Goal: Task Accomplishment & Management: Complete application form

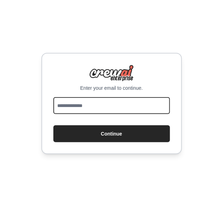
click at [99, 106] on input "email" at bounding box center [111, 105] width 117 height 17
click at [99, 105] on input "email" at bounding box center [111, 105] width 117 height 17
type input "**********"
click at [53, 125] on button "Continue" at bounding box center [111, 133] width 117 height 17
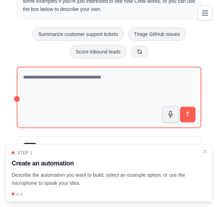
scroll to position [53, 0]
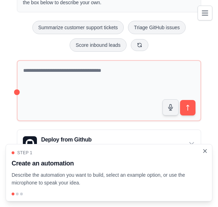
click at [208, 151] on icon "Close walkthrough" at bounding box center [205, 151] width 6 height 6
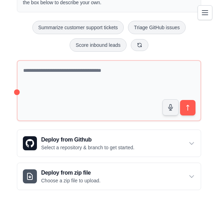
click at [202, 8] on icon "Toggle navigation" at bounding box center [205, 12] width 8 height 8
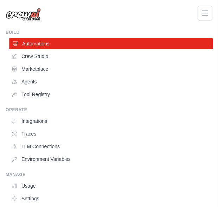
scroll to position [0, 0]
drag, startPoint x: 216, startPoint y: 15, endPoint x: 205, endPoint y: 14, distance: 10.6
click at [213, 15] on div "alenthomas1809@gmail.com Settings Build Automations Crew Studio Marketplace" at bounding box center [109, 120] width 218 height 241
click at [205, 14] on icon "Toggle navigation" at bounding box center [205, 12] width 8 height 8
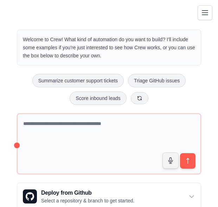
click at [203, 17] on icon "Toggle navigation" at bounding box center [205, 12] width 8 height 8
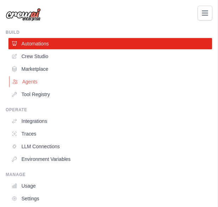
click at [38, 78] on link "Agents" at bounding box center [111, 81] width 204 height 11
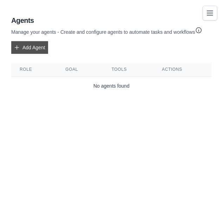
click at [33, 48] on link "Add Agent" at bounding box center [29, 47] width 37 height 13
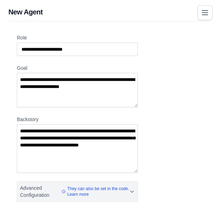
click at [210, 11] on button "Toggle navigation" at bounding box center [205, 12] width 15 height 15
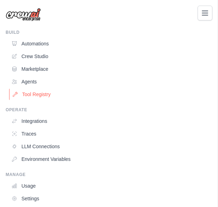
click at [43, 93] on link "Tool Registry" at bounding box center [111, 94] width 204 height 11
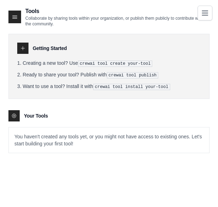
click at [10, 116] on div at bounding box center [13, 115] width 11 height 11
click at [24, 50] on icon at bounding box center [23, 48] width 6 height 6
click at [23, 50] on icon at bounding box center [23, 48] width 6 height 6
click at [20, 44] on div at bounding box center [22, 48] width 11 height 11
click at [22, 49] on icon at bounding box center [23, 48] width 6 height 6
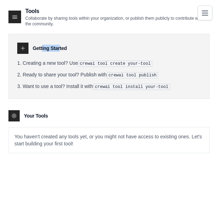
click at [22, 49] on icon at bounding box center [23, 48] width 6 height 6
click at [27, 51] on div at bounding box center [22, 48] width 11 height 11
click at [26, 51] on div at bounding box center [22, 48] width 11 height 11
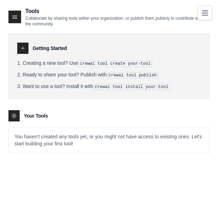
click at [14, 18] on icon at bounding box center [15, 17] width 5 height 3
click at [20, 17] on div at bounding box center [14, 17] width 13 height 13
click at [15, 48] on div "Getting Started Creating a new tool? Use crewai tool create your-tool Ready to …" at bounding box center [108, 66] width 201 height 65
click at [25, 46] on icon at bounding box center [23, 48] width 6 height 6
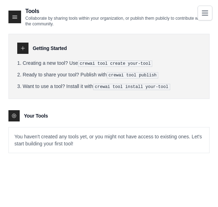
drag, startPoint x: 25, startPoint y: 46, endPoint x: 131, endPoint y: 20, distance: 109.1
click at [131, 20] on p "Collaborate by sharing tools within your organization, or publish them publicly…" at bounding box center [117, 20] width 184 height 11
click at [13, 21] on div at bounding box center [14, 17] width 13 height 13
click at [19, 19] on div at bounding box center [14, 17] width 13 height 13
click at [15, 18] on icon at bounding box center [15, 17] width 5 height 3
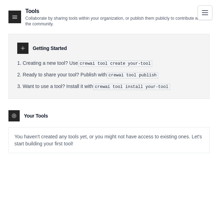
click at [205, 15] on icon "Toggle navigation" at bounding box center [205, 12] width 8 height 8
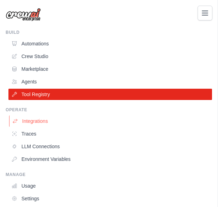
scroll to position [14, 0]
click at [30, 83] on link "Agents" at bounding box center [111, 81] width 204 height 11
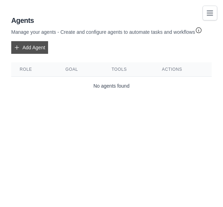
click at [31, 48] on link "Add Agent" at bounding box center [29, 47] width 37 height 13
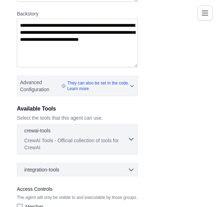
scroll to position [151, 0]
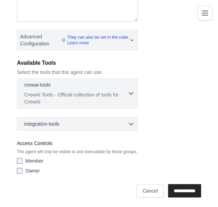
click at [126, 90] on div "crewai-tools 0 selected CrewAI Tools - Official collection of tools for CrewAI" at bounding box center [75, 93] width 103 height 24
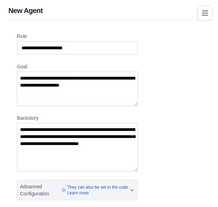
scroll to position [0, 0]
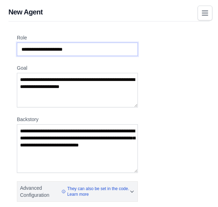
drag, startPoint x: 91, startPoint y: 48, endPoint x: 29, endPoint y: 57, distance: 62.6
drag, startPoint x: 83, startPoint y: 50, endPoint x: 21, endPoint y: 43, distance: 63.0
click at [19, 43] on input "Role" at bounding box center [77, 49] width 121 height 13
click at [76, 48] on input "Role" at bounding box center [77, 49] width 121 height 13
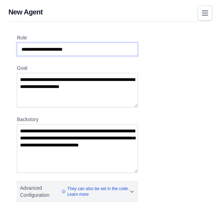
click at [77, 49] on input "Role" at bounding box center [77, 49] width 121 height 13
click at [63, 49] on input "Role" at bounding box center [77, 49] width 121 height 13
click at [75, 48] on input "Role" at bounding box center [77, 49] width 121 height 13
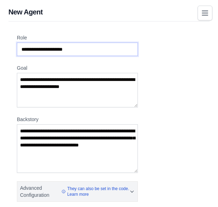
click at [75, 48] on input "Role" at bounding box center [77, 49] width 121 height 13
click at [81, 47] on input "Role" at bounding box center [77, 49] width 121 height 13
drag, startPoint x: 81, startPoint y: 47, endPoint x: 75, endPoint y: 50, distance: 6.1
click at [78, 48] on input "Role" at bounding box center [77, 49] width 121 height 13
click at [74, 49] on input "Role" at bounding box center [77, 49] width 121 height 13
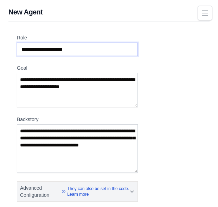
click at [74, 49] on input "Role" at bounding box center [77, 49] width 121 height 13
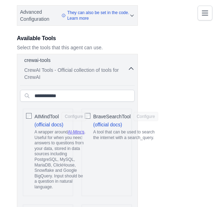
click at [132, 68] on icon "button" at bounding box center [131, 68] width 7 height 7
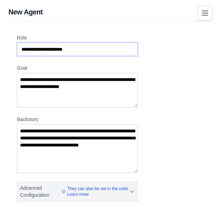
click at [83, 48] on input "Role" at bounding box center [77, 49] width 121 height 13
drag, startPoint x: 79, startPoint y: 48, endPoint x: 46, endPoint y: 52, distance: 32.6
click at [46, 52] on input "Role" at bounding box center [77, 49] width 121 height 13
type input "*******"
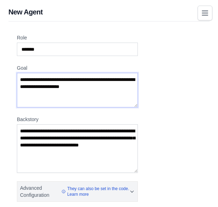
click at [104, 86] on textarea "Goal" at bounding box center [77, 90] width 121 height 34
click at [23, 85] on textarea "**********" at bounding box center [77, 90] width 121 height 34
click at [64, 87] on textarea "**********" at bounding box center [77, 90] width 121 height 34
click at [40, 86] on textarea "**********" at bounding box center [77, 90] width 121 height 34
click at [43, 87] on textarea "**********" at bounding box center [77, 90] width 121 height 34
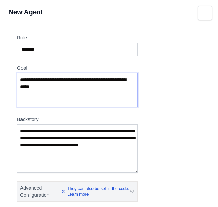
click at [47, 87] on textarea "**********" at bounding box center [77, 90] width 121 height 34
type textarea "**********"
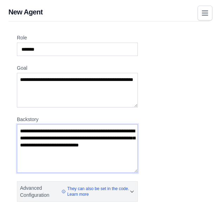
click at [64, 155] on textarea "Backstory" at bounding box center [77, 148] width 121 height 49
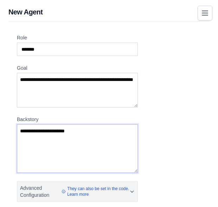
type textarea "**********"
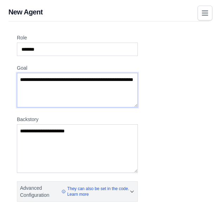
click at [48, 85] on textarea "**********" at bounding box center [77, 90] width 121 height 34
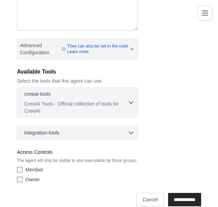
scroll to position [151, 0]
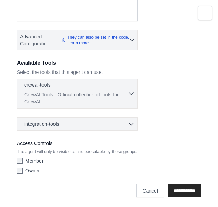
click at [125, 96] on p "CrewAI Tools - Official collection of tools for CrewAI" at bounding box center [75, 98] width 103 height 14
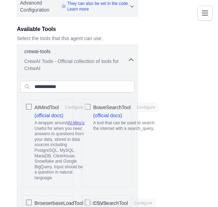
scroll to position [222, 0]
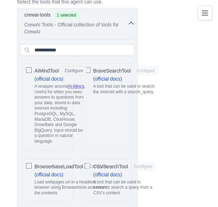
click at [90, 68] on div "BraveSearchTool Configure (official docs) A tool that can be used to search the…" at bounding box center [107, 106] width 50 height 87
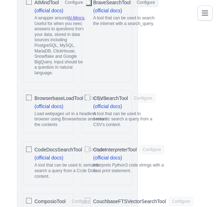
scroll to position [292, 0]
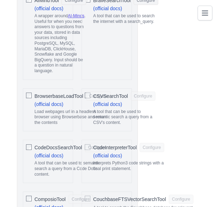
click at [25, 94] on div "BrowserbaseLoadTool Configure (official docs) Load webpages url in a headless b…" at bounding box center [48, 109] width 50 height 43
click at [85, 93] on div "BrowserbaseLoadTool Configure" at bounding box center [72, 95] width 76 height 9
click at [86, 94] on button "Configure" at bounding box center [98, 95] width 25 height 9
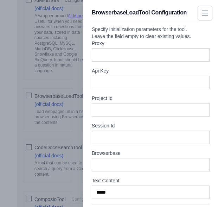
click at [78, 52] on div at bounding box center [109, 103] width 218 height 207
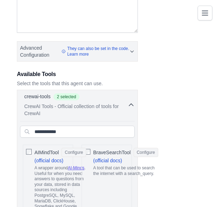
scroll to position [151, 0]
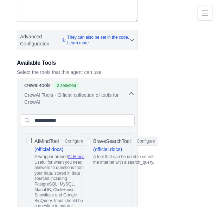
click at [30, 134] on div "AIMindTool Configure (official docs) A wrapper around AI-Minds . Useful for whe…" at bounding box center [48, 176] width 50 height 87
click at [130, 90] on icon "button" at bounding box center [131, 93] width 7 height 7
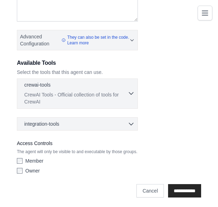
click at [129, 88] on button "crewai-tools 0 selected CrewAI Tools - Official collection of tools for CrewAI" at bounding box center [77, 93] width 115 height 24
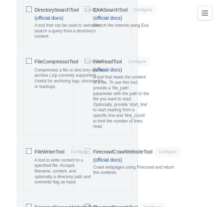
scroll to position [644, 0]
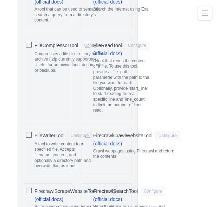
click at [99, 132] on span "FirecrawlCrawlWebsiteTool" at bounding box center [122, 135] width 59 height 7
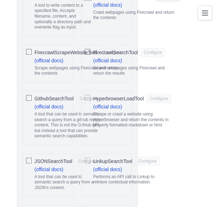
scroll to position [714, 0]
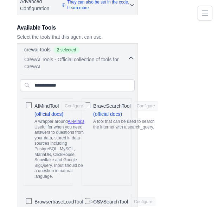
click at [129, 55] on icon "button" at bounding box center [131, 58] width 7 height 7
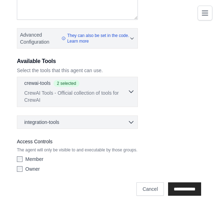
scroll to position [151, 0]
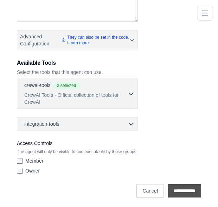
click at [178, 185] on input "**********" at bounding box center [184, 190] width 33 height 13
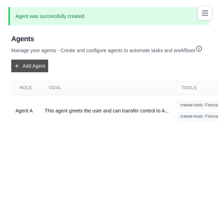
click at [31, 66] on link "Add Agent" at bounding box center [29, 65] width 37 height 13
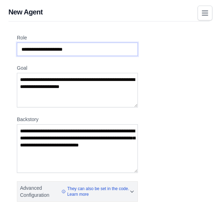
click at [58, 50] on input "Role" at bounding box center [77, 49] width 121 height 13
type input "*******"
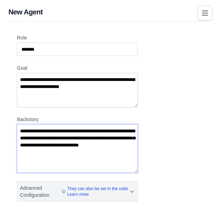
click at [46, 147] on textarea "Backstory" at bounding box center [77, 148] width 121 height 49
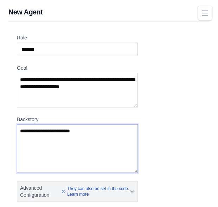
type textarea "**********"
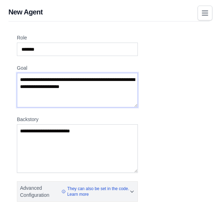
click at [71, 90] on textarea "Goal" at bounding box center [77, 90] width 121 height 34
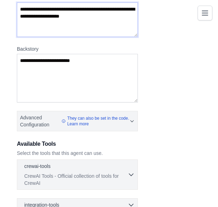
scroll to position [151, 0]
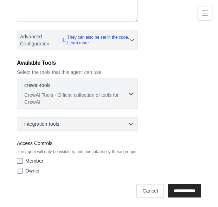
click at [24, 172] on div "Owner" at bounding box center [77, 170] width 121 height 7
click at [30, 167] on label "Owner" at bounding box center [32, 170] width 14 height 7
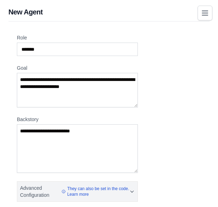
scroll to position [141, 0]
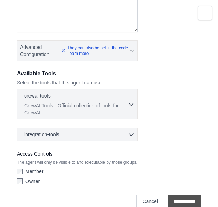
click at [178, 195] on input "**********" at bounding box center [184, 201] width 33 height 13
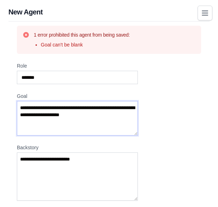
click at [55, 121] on textarea "Goal" at bounding box center [77, 118] width 121 height 34
click at [67, 121] on textarea "Goal" at bounding box center [77, 118] width 121 height 34
click at [67, 122] on textarea "Goal" at bounding box center [77, 118] width 121 height 34
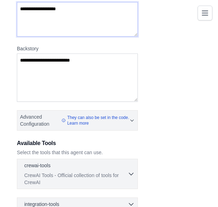
scroll to position [176, 0]
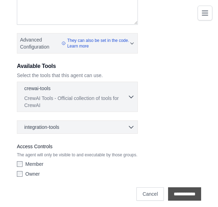
type textarea "**********"
click at [191, 195] on input "**********" at bounding box center [184, 193] width 33 height 13
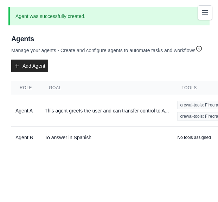
click at [205, 16] on icon "Toggle navigation" at bounding box center [205, 12] width 8 height 8
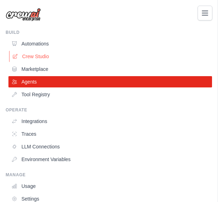
click at [42, 59] on link "Crew Studio" at bounding box center [111, 56] width 204 height 11
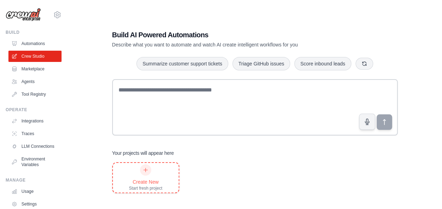
click at [128, 181] on div "Create New Start fresh project" at bounding box center [146, 178] width 66 height 30
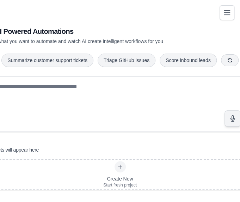
click at [218, 12] on icon "Toggle navigation" at bounding box center [227, 13] width 6 height 4
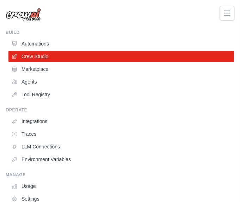
scroll to position [19, 0]
click at [33, 82] on link "Agents" at bounding box center [121, 81] width 225 height 11
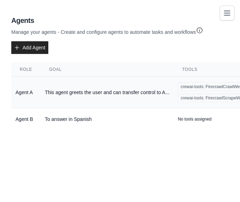
click at [145, 87] on td "This agent greets the user and can transfer control to A..." at bounding box center [106, 92] width 133 height 31
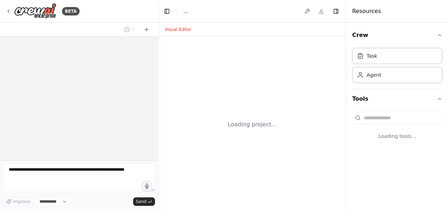
select select "****"
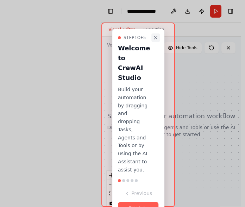
click at [153, 36] on icon "Close walkthrough" at bounding box center [156, 38] width 6 height 6
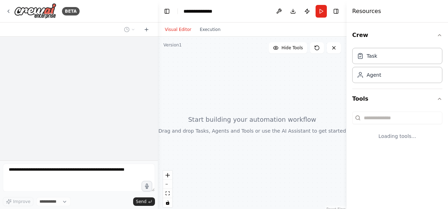
select select "****"
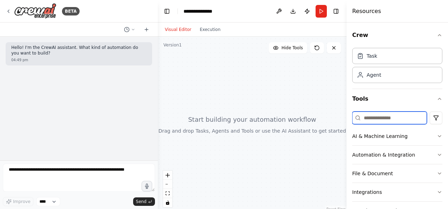
click at [386, 115] on input at bounding box center [389, 118] width 75 height 13
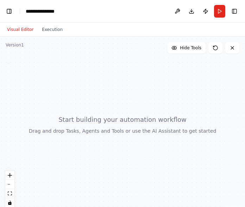
click at [124, 159] on div at bounding box center [122, 125] width 245 height 176
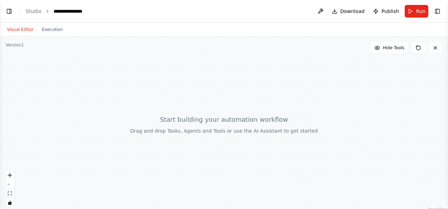
select select "****"
click at [386, 48] on span "Hide Tools" at bounding box center [392, 48] width 21 height 6
click at [386, 48] on span "Show Tools" at bounding box center [392, 48] width 23 height 6
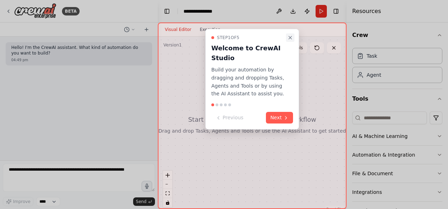
click at [286, 40] on button "Close walkthrough" at bounding box center [290, 37] width 8 height 8
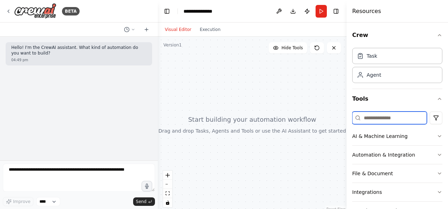
click at [381, 115] on input at bounding box center [389, 118] width 75 height 13
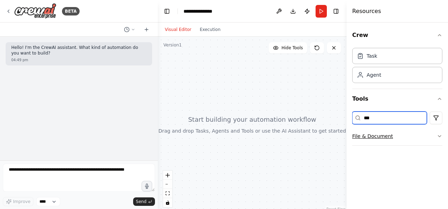
type input "***"
click at [395, 134] on button "File & Document" at bounding box center [397, 136] width 90 height 18
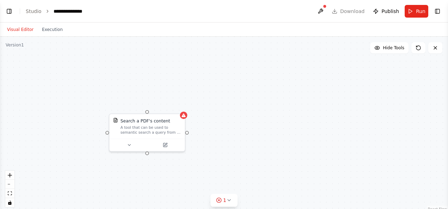
select select "****"
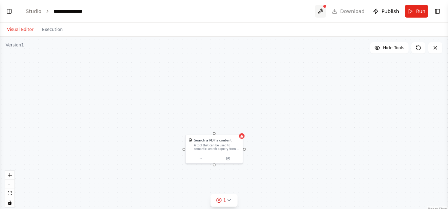
click at [324, 12] on button at bounding box center [320, 11] width 11 height 13
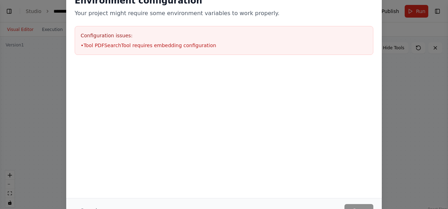
click at [324, 12] on p "Your project might require some environment variables to work properly." at bounding box center [224, 13] width 298 height 8
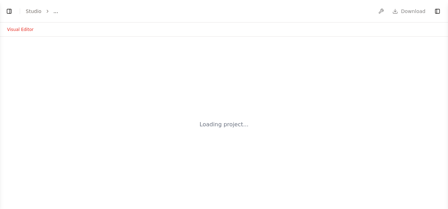
select select "****"
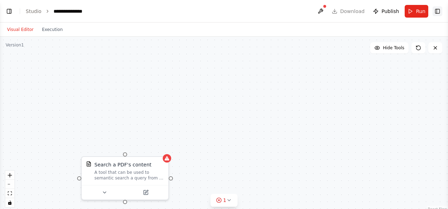
click at [441, 9] on button "Toggle Right Sidebar" at bounding box center [437, 11] width 10 height 10
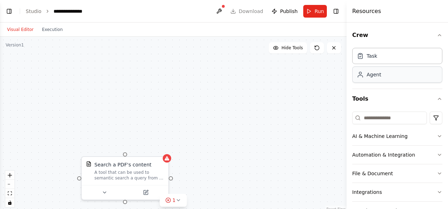
click at [385, 74] on div "Agent" at bounding box center [397, 75] width 90 height 16
click at [386, 74] on div "Agent" at bounding box center [397, 75] width 90 height 16
click at [374, 119] on input at bounding box center [389, 118] width 75 height 13
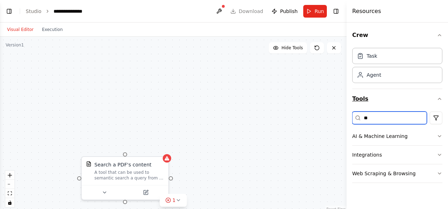
type input "*"
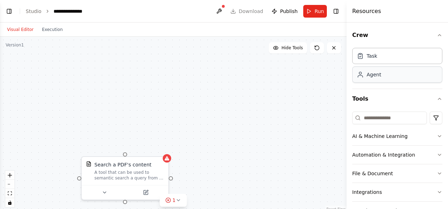
click at [372, 72] on div "Agent" at bounding box center [373, 74] width 14 height 7
click at [372, 77] on div "Agent" at bounding box center [373, 74] width 14 height 7
click at [360, 77] on icon at bounding box center [359, 74] width 7 height 7
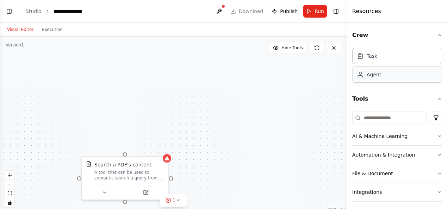
click at [372, 75] on div "Agent" at bounding box center [373, 74] width 14 height 7
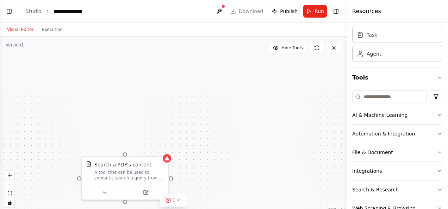
scroll to position [40, 0]
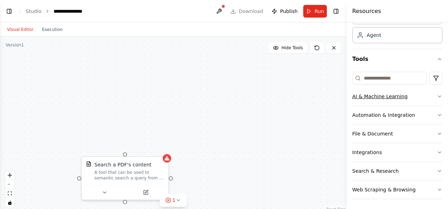
click at [434, 91] on button "AI & Machine Learning" at bounding box center [397, 96] width 90 height 18
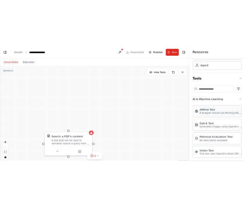
scroll to position [110, 0]
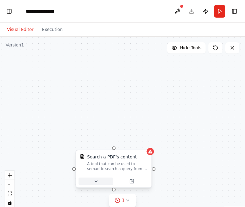
click at [92, 181] on button at bounding box center [95, 180] width 34 height 7
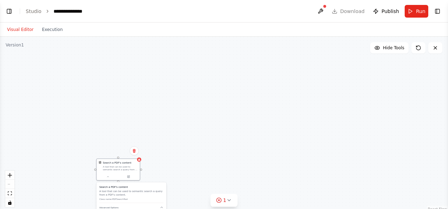
select select "****"
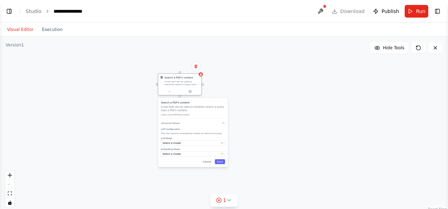
drag, startPoint x: 120, startPoint y: 167, endPoint x: 180, endPoint y: 83, distance: 103.9
click at [180, 83] on div "A tool that can be used to semantic search a query from a PDF's content." at bounding box center [181, 83] width 35 height 6
click at [184, 142] on div "Select a model" at bounding box center [191, 143] width 57 height 4
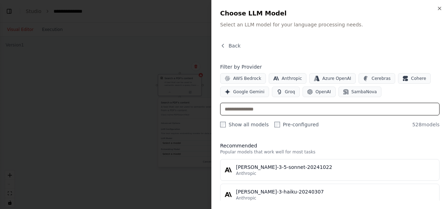
click at [276, 106] on input "text" at bounding box center [329, 109] width 219 height 13
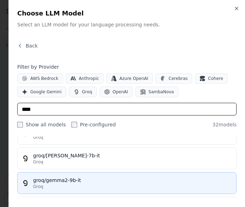
scroll to position [70, 0]
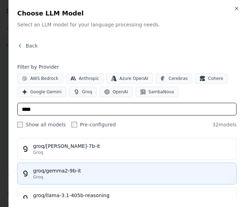
type input "****"
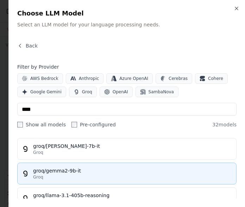
click at [73, 172] on div "groq/gemma2-9b-it" at bounding box center [132, 170] width 199 height 7
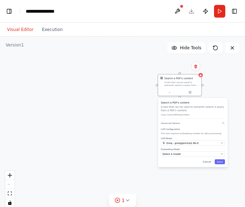
click at [175, 157] on div "Search a PDF's content A tool that can be used to semantic search a query from …" at bounding box center [193, 132] width 70 height 69
click at [173, 157] on div "Search a PDF's content A tool that can be used to semantic search a query from …" at bounding box center [193, 132] width 70 height 69
click at [221, 155] on button "Select a model" at bounding box center [193, 153] width 64 height 5
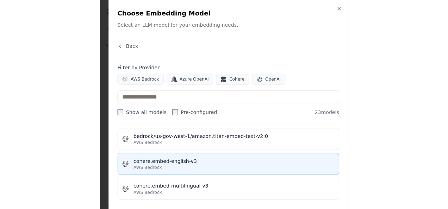
scroll to position [176, 0]
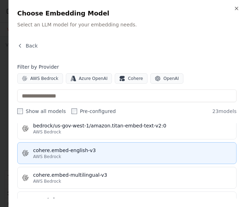
click at [73, 148] on div "cohere.embed-english-v3" at bounding box center [132, 150] width 199 height 7
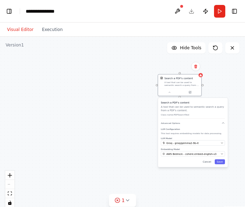
click at [224, 164] on div "Search a PDF's content A tool that can be used to semantic search a query from …" at bounding box center [193, 132] width 70 height 69
click at [221, 160] on button "Save" at bounding box center [220, 161] width 10 height 5
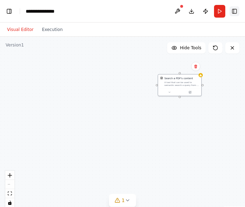
click at [232, 12] on button "Toggle Right Sidebar" at bounding box center [234, 11] width 10 height 10
click at [239, 11] on button "Toggle Right Sidebar" at bounding box center [234, 11] width 10 height 10
click at [238, 11] on button "Toggle Right Sidebar" at bounding box center [234, 11] width 10 height 10
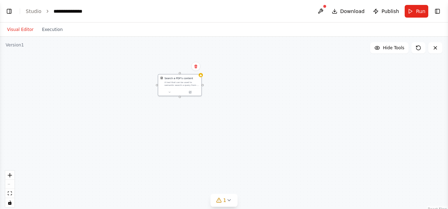
select select "****"
click at [434, 8] on button "Toggle Right Sidebar" at bounding box center [437, 11] width 10 height 10
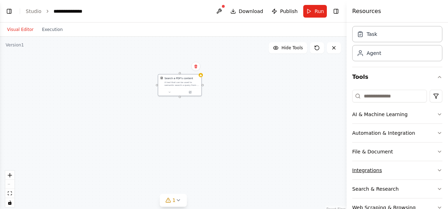
scroll to position [40, 0]
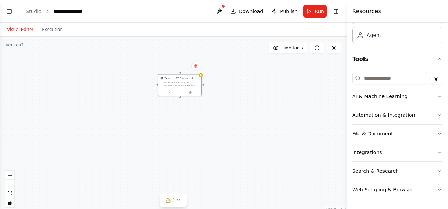
click at [420, 102] on button "AI & Machine Learning" at bounding box center [397, 96] width 90 height 18
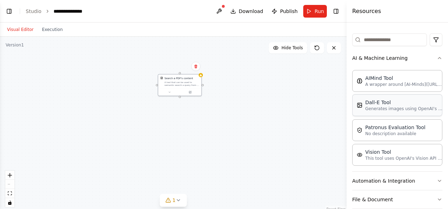
scroll to position [2, 0]
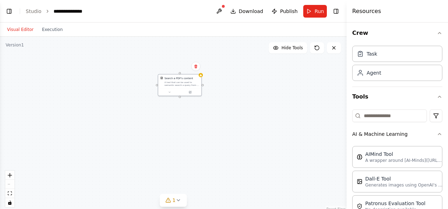
click at [437, 135] on div "Crew Task Agent Tools AI & Machine Learning AIMind Tool A wrapper around [AI-Mi…" at bounding box center [396, 116] width 101 height 186
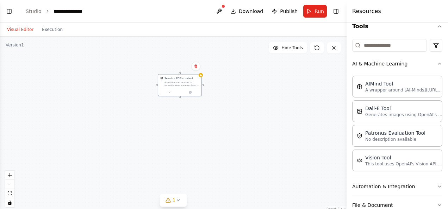
click at [434, 65] on button "AI & Machine Learning" at bounding box center [397, 64] width 90 height 18
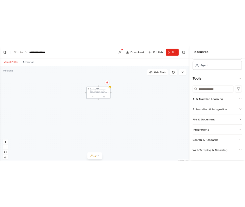
scroll to position [40, 0]
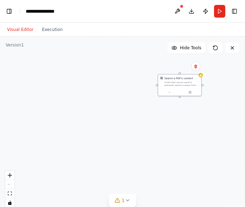
click at [202, 77] on div "Search a PDF's content A tool that can be used to semantic search a query from …" at bounding box center [122, 125] width 245 height 176
click at [177, 9] on button at bounding box center [177, 11] width 11 height 13
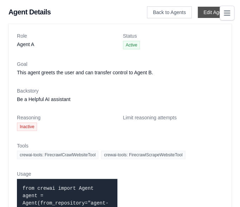
click at [206, 13] on link "Edit Agent" at bounding box center [214, 12] width 34 height 11
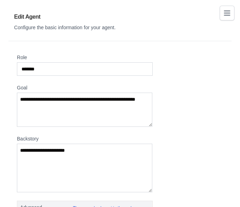
scroll to position [141, 0]
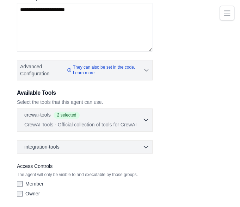
click at [108, 121] on p "CrewAI Tools - Official collection of tools for CrewAI" at bounding box center [83, 124] width 118 height 7
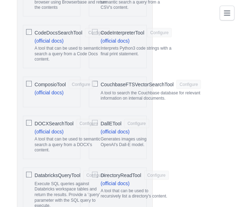
scroll to position [352, 0]
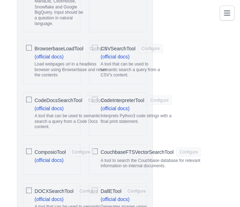
click at [133, 48] on span "CSVSearchTool" at bounding box center [117, 48] width 35 height 7
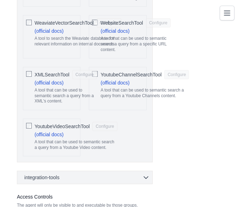
scroll to position [2071, 0]
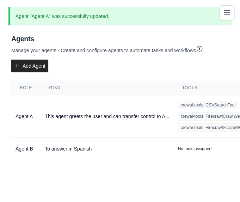
click at [233, 8] on button "Toggle navigation" at bounding box center [226, 12] width 15 height 15
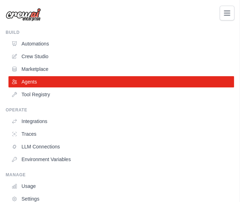
click at [46, 50] on ul "Automations Crew Studio Marketplace Agents Tool Registry" at bounding box center [120, 69] width 225 height 62
click at [46, 53] on link "Crew Studio" at bounding box center [121, 56] width 225 height 11
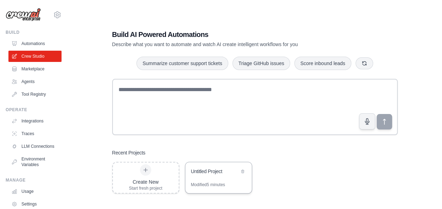
click at [207, 181] on div "Untitled Project" at bounding box center [218, 172] width 67 height 20
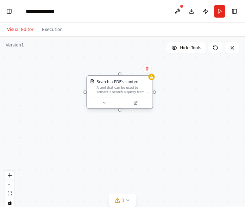
drag, startPoint x: 158, startPoint y: 44, endPoint x: 98, endPoint y: 81, distance: 70.3
click at [98, 81] on div "Search a PDF's content" at bounding box center [117, 81] width 43 height 5
click at [113, 84] on div "Search a PDF's content" at bounding box center [117, 81] width 43 height 5
click at [136, 105] on icon at bounding box center [135, 103] width 4 height 4
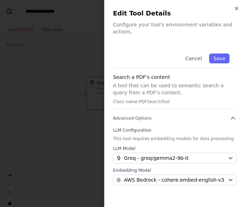
click at [164, 74] on h3 "Search a PDF's content" at bounding box center [175, 77] width 124 height 7
drag, startPoint x: 163, startPoint y: 69, endPoint x: 121, endPoint y: 67, distance: 41.9
click at [121, 74] on h3 "Search a PDF's content" at bounding box center [175, 77] width 124 height 7
click at [143, 74] on h3 "Search a PDF's content" at bounding box center [175, 77] width 124 height 7
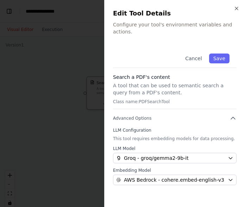
click at [151, 99] on p "Class name: PDFSearchTool" at bounding box center [175, 102] width 124 height 6
click at [164, 29] on div "Close Edit Tool Details Configure your tool's environment variables and actions…" at bounding box center [174, 103] width 141 height 207
click at [173, 25] on p "Configure your tool's environment variables and actions." at bounding box center [175, 28] width 124 height 14
click at [146, 74] on h3 "Search a PDF's content" at bounding box center [175, 77] width 124 height 7
click at [203, 53] on button "Cancel" at bounding box center [193, 58] width 25 height 10
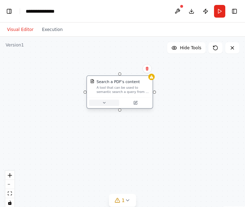
click at [106, 105] on button at bounding box center [104, 103] width 30 height 6
click at [106, 104] on button at bounding box center [104, 103] width 30 height 6
click at [104, 103] on icon at bounding box center [104, 102] width 2 height 1
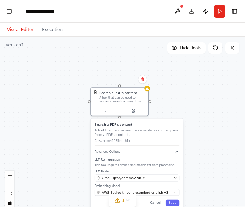
click at [116, 146] on div "Search a PDF's content A tool that can be used to semantic search a query from …" at bounding box center [137, 164] width 92 height 91
click at [115, 152] on span "Advanced Options" at bounding box center [107, 152] width 25 height 4
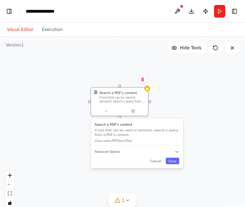
click at [176, 166] on div "Search a PDF's content A tool that can be used to semantic search a query from …" at bounding box center [137, 144] width 92 height 50
click at [175, 163] on button "Save" at bounding box center [173, 161] width 14 height 6
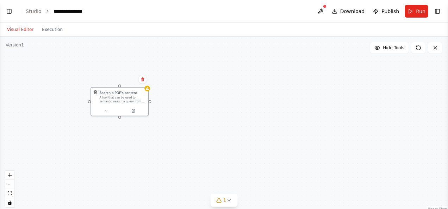
select select "****"
click at [442, 17] on header "**********" at bounding box center [224, 11] width 448 height 23
click at [441, 15] on button "Toggle Right Sidebar" at bounding box center [437, 11] width 10 height 10
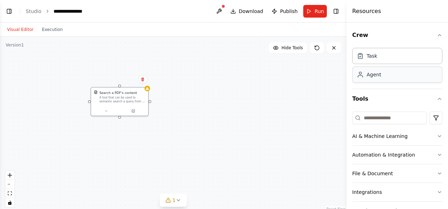
click at [374, 77] on div "Agent" at bounding box center [373, 74] width 14 height 7
click at [365, 77] on div "Agent" at bounding box center [368, 74] width 24 height 7
click at [373, 74] on div "Agent" at bounding box center [373, 74] width 14 height 7
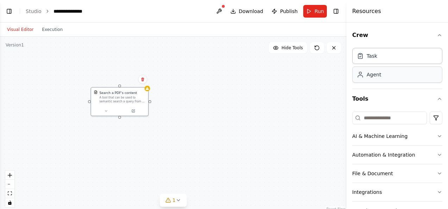
click at [373, 74] on div "Agent" at bounding box center [373, 74] width 14 height 7
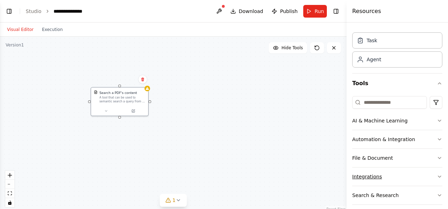
scroll to position [5, 0]
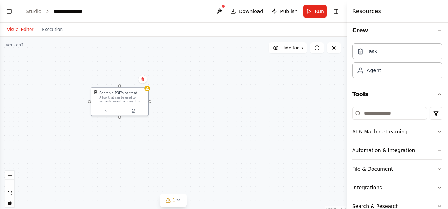
click at [394, 129] on button "AI & Machine Learning" at bounding box center [397, 131] width 90 height 18
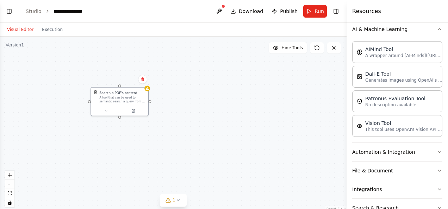
scroll to position [72, 0]
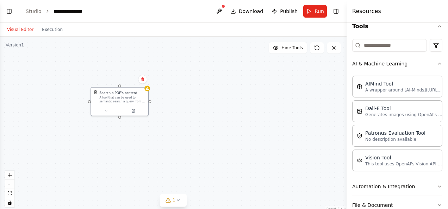
click at [436, 62] on icon "button" at bounding box center [439, 64] width 6 height 6
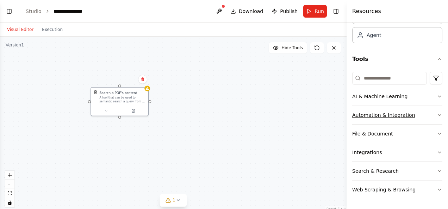
click at [428, 114] on button "Automation & Integration" at bounding box center [397, 115] width 90 height 18
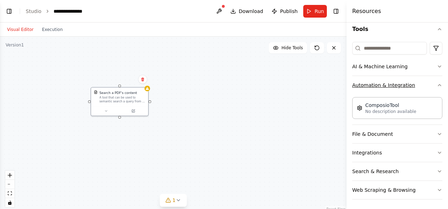
click at [436, 86] on icon "button" at bounding box center [439, 85] width 6 height 6
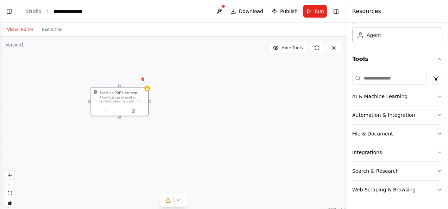
click at [428, 138] on button "File & Document" at bounding box center [397, 134] width 90 height 18
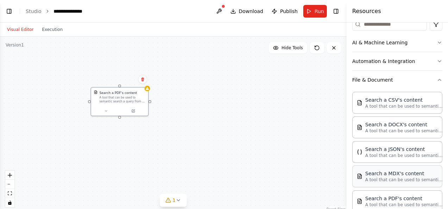
scroll to position [145, 0]
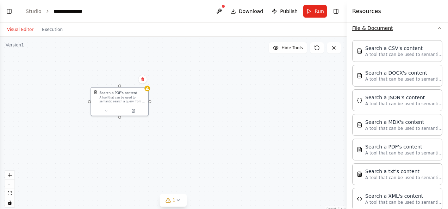
click at [425, 33] on button "File & Document" at bounding box center [397, 28] width 90 height 18
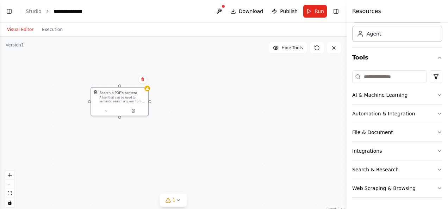
scroll to position [40, 0]
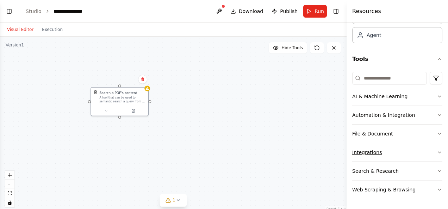
click at [397, 144] on button "Integrations" at bounding box center [397, 152] width 90 height 18
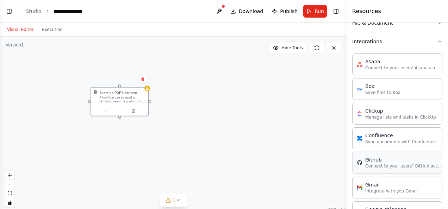
scroll to position [181, 0]
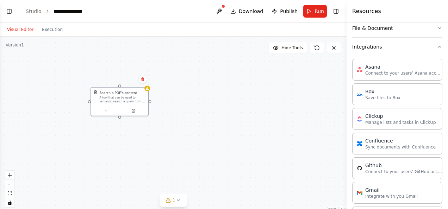
click at [428, 46] on button "Integrations" at bounding box center [397, 47] width 90 height 18
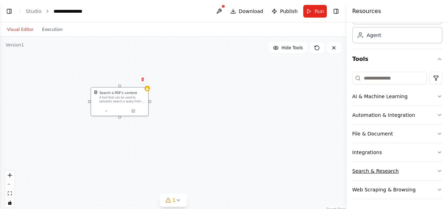
click at [419, 169] on button "Search & Research" at bounding box center [397, 171] width 90 height 18
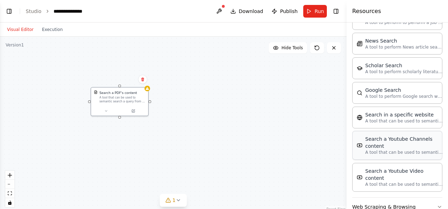
scroll to position [359, 0]
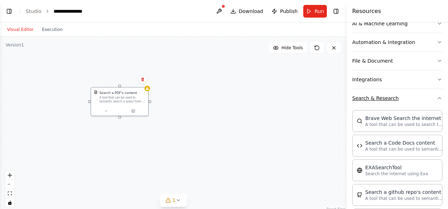
click at [417, 99] on button "Search & Research" at bounding box center [397, 98] width 90 height 18
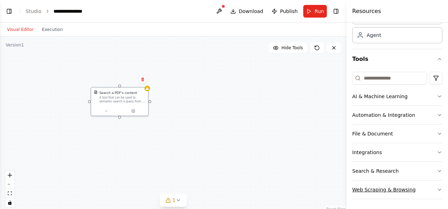
click at [375, 186] on button "Web Scraping & Browsing" at bounding box center [397, 190] width 90 height 18
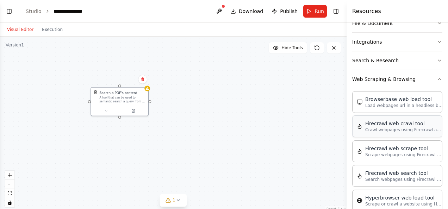
scroll to position [91, 0]
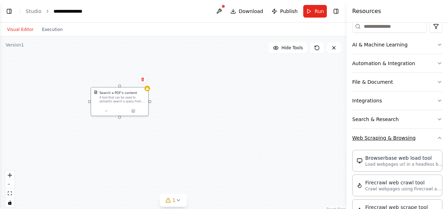
click at [428, 136] on button "Web Scraping & Browsing" at bounding box center [397, 138] width 90 height 18
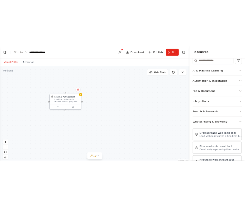
scroll to position [40, 0]
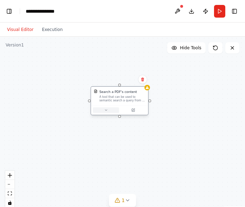
click at [106, 112] on icon at bounding box center [106, 110] width 4 height 4
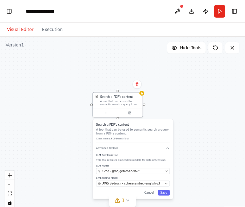
click at [167, 195] on div "Search a PDF's content A tool that can be used to semantic search a query from …" at bounding box center [133, 159] width 80 height 80
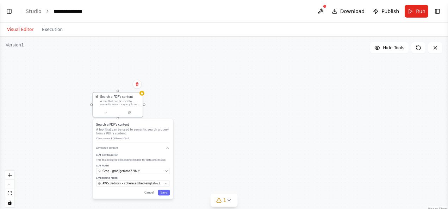
select select "****"
click at [435, 12] on button "Toggle Right Sidebar" at bounding box center [437, 11] width 10 height 10
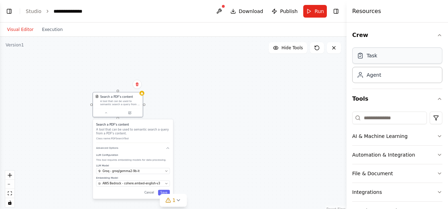
click at [385, 55] on div "Task" at bounding box center [397, 56] width 90 height 16
click at [379, 58] on div "Task" at bounding box center [397, 56] width 90 height 16
click at [383, 79] on div "Agent" at bounding box center [397, 75] width 90 height 16
click at [385, 77] on div "Agent" at bounding box center [397, 75] width 90 height 16
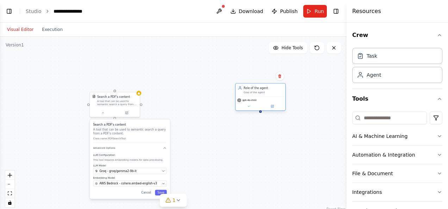
drag, startPoint x: 338, startPoint y: 106, endPoint x: 246, endPoint y: 84, distance: 95.4
click at [246, 86] on div "Role of the agent" at bounding box center [262, 88] width 39 height 4
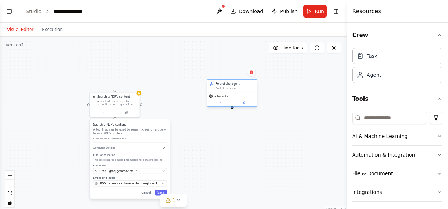
click at [230, 86] on div "Role of the agent Goal of the agent" at bounding box center [234, 86] width 39 height 8
drag, startPoint x: 221, startPoint y: 98, endPoint x: 274, endPoint y: 90, distance: 54.3
click at [220, 97] on div "gpt-4o-mini" at bounding box center [218, 97] width 19 height 4
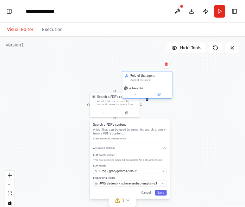
drag, startPoint x: 223, startPoint y: 94, endPoint x: 137, endPoint y: 84, distance: 87.4
click at [137, 84] on div "gpt-4o-mini" at bounding box center [147, 91] width 50 height 14
click at [143, 81] on div "Role of the agent Goal of the agent" at bounding box center [147, 77] width 50 height 13
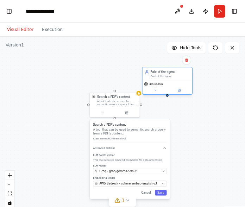
drag, startPoint x: 143, startPoint y: 81, endPoint x: 167, endPoint y: 78, distance: 23.8
click at [167, 78] on div "Goal of the agent" at bounding box center [170, 76] width 39 height 3
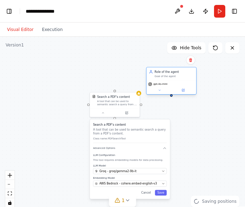
click at [163, 95] on div "Role of the agent Goal of the agent gpt-4o-mini" at bounding box center [171, 82] width 51 height 28
click at [189, 94] on div "gpt-4o-mini" at bounding box center [171, 87] width 50 height 14
click at [184, 92] on button at bounding box center [183, 90] width 23 height 5
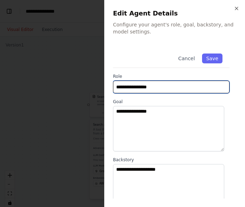
click at [165, 88] on input "**********" at bounding box center [171, 87] width 116 height 13
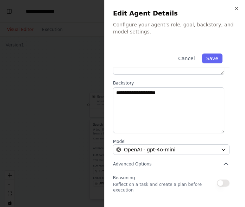
scroll to position [118, 0]
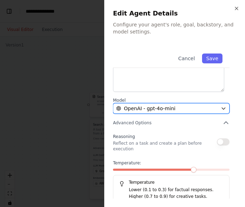
click at [196, 111] on div "OpenAI - gpt-4o-mini" at bounding box center [167, 108] width 102 height 7
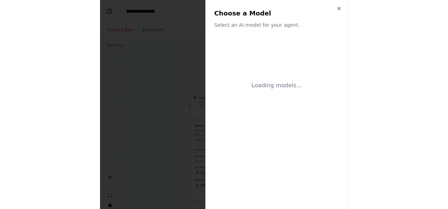
scroll to position [0, 0]
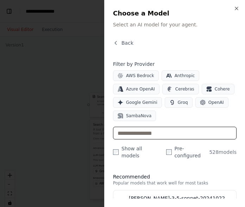
click at [154, 130] on input "text" at bounding box center [175, 133] width 124 height 13
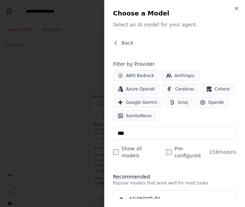
click at [226, 102] on div "AWS Bedrock Anthropic Azure OpenAI Cerebras Cohere Google Gemini Groq OpenAI Sa…" at bounding box center [175, 95] width 124 height 51
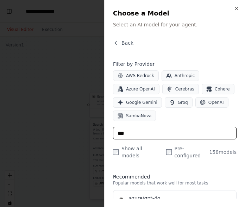
click at [141, 135] on input "***" at bounding box center [175, 133] width 124 height 13
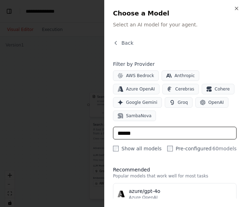
type input "******"
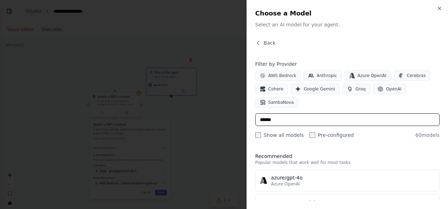
select select "****"
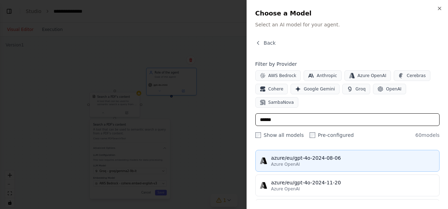
scroll to position [70, 0]
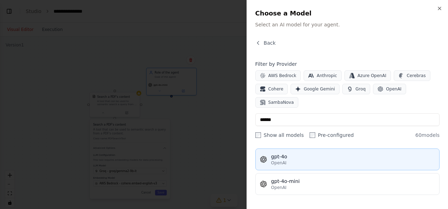
click at [289, 164] on div "OpenAI" at bounding box center [353, 163] width 164 height 6
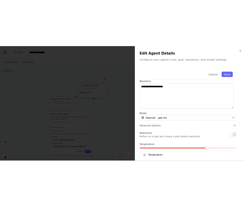
scroll to position [109, 0]
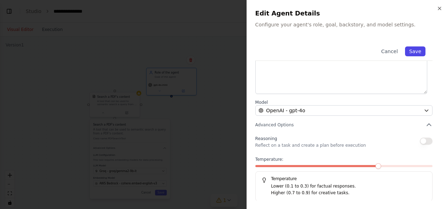
click at [412, 51] on button "Save" at bounding box center [415, 51] width 20 height 10
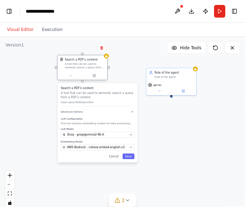
drag, startPoint x: 111, startPoint y: 102, endPoint x: 78, endPoint y: 67, distance: 48.0
click at [78, 67] on div "A tool that can be used to semantic search a query from a PDF's content." at bounding box center [85, 66] width 40 height 6
click at [132, 156] on button "Save" at bounding box center [128, 156] width 12 height 6
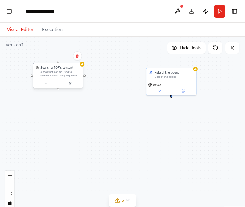
drag, startPoint x: 62, startPoint y: 76, endPoint x: 53, endPoint y: 80, distance: 10.0
click at [53, 80] on div "Search a PDF's content A tool that can be used to semantic search a query from …" at bounding box center [58, 75] width 51 height 25
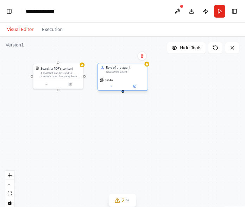
drag, startPoint x: 163, startPoint y: 74, endPoint x: 112, endPoint y: 70, distance: 51.5
click at [112, 70] on div "Role of the agent Goal of the agent" at bounding box center [125, 70] width 39 height 8
click at [55, 74] on div "A tool that can be used to semantic search a query from a PDF's content." at bounding box center [60, 74] width 40 height 6
click at [79, 56] on icon at bounding box center [77, 56] width 4 height 4
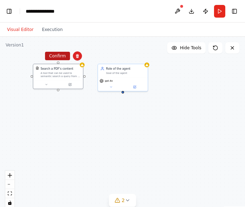
click at [66, 57] on button "Confirm" at bounding box center [57, 56] width 25 height 8
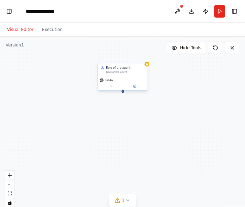
click at [116, 84] on button at bounding box center [111, 86] width 23 height 5
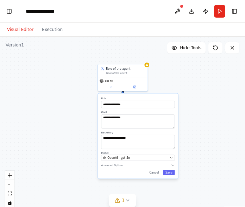
click at [137, 161] on div "**********" at bounding box center [138, 135] width 80 height 85
click at [151, 157] on div "OpenAI - gpt-4o" at bounding box center [135, 158] width 65 height 4
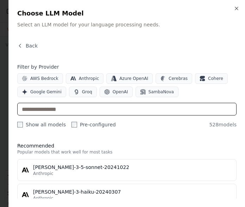
click at [61, 109] on input "text" at bounding box center [126, 109] width 219 height 13
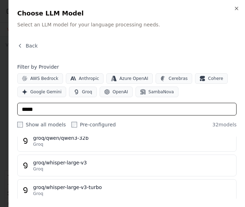
scroll to position [0, 0]
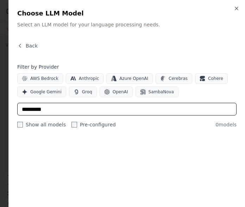
click at [36, 110] on input "*********" at bounding box center [126, 109] width 219 height 13
click at [69, 112] on input "********" at bounding box center [126, 109] width 219 height 13
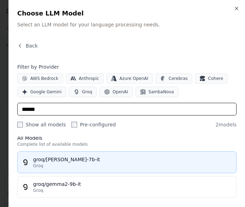
scroll to position [12, 0]
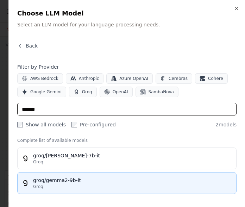
type input "******"
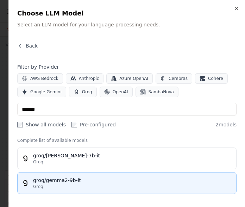
click at [61, 181] on div "groq/gemma2-9b-it" at bounding box center [132, 180] width 199 height 7
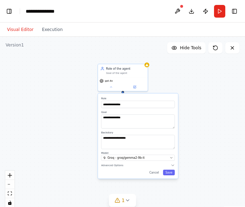
click at [114, 167] on div "**********" at bounding box center [138, 135] width 80 height 85
click at [173, 164] on icon "button" at bounding box center [173, 165] width 4 height 4
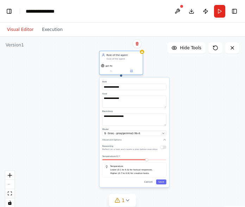
drag, startPoint x: 135, startPoint y: 88, endPoint x: 129, endPoint y: 63, distance: 25.7
click at [129, 63] on div "gpt-4o" at bounding box center [121, 68] width 43 height 12
click at [162, 150] on div "Reasoning Reflect on a task and create a plan before execution" at bounding box center [134, 147] width 64 height 7
click at [163, 149] on div "Reasoning Reflect on a task and create a plan before execution" at bounding box center [134, 147] width 64 height 7
click at [165, 147] on button "button" at bounding box center [163, 147] width 6 height 4
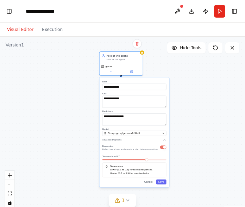
click at [165, 141] on div "**********" at bounding box center [135, 132] width 70 height 110
click at [163, 138] on icon "button" at bounding box center [165, 140] width 4 height 4
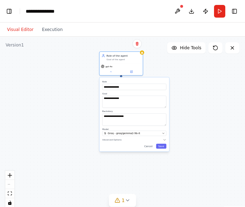
click at [164, 148] on button "Save" at bounding box center [161, 146] width 10 height 5
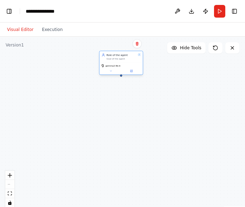
click at [115, 58] on div "Goal of the agent" at bounding box center [122, 58] width 30 height 3
click at [132, 72] on icon at bounding box center [131, 71] width 2 height 2
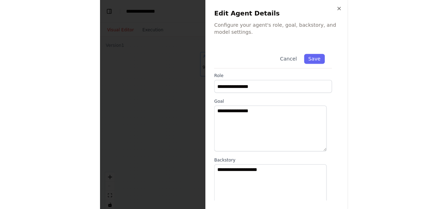
scroll to position [0, 0]
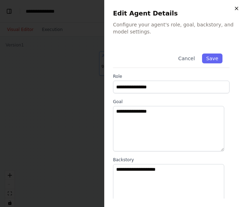
click at [239, 8] on icon "button" at bounding box center [237, 9] width 6 height 6
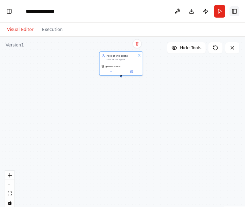
click at [233, 9] on button "Toggle Right Sidebar" at bounding box center [234, 11] width 10 height 10
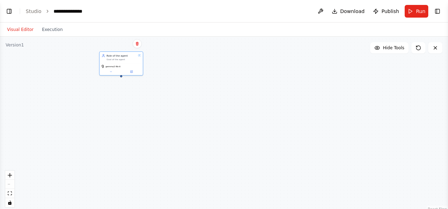
select select "****"
click at [433, 7] on button "Toggle Right Sidebar" at bounding box center [437, 11] width 10 height 10
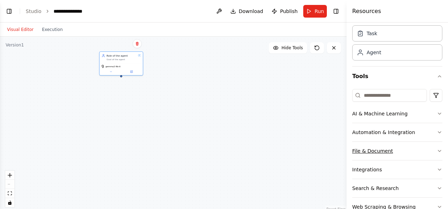
scroll to position [40, 0]
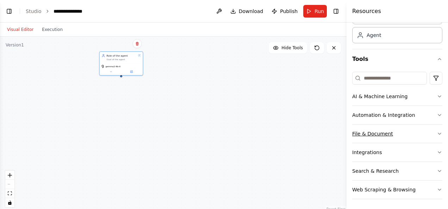
click at [393, 125] on button "File & Document" at bounding box center [397, 134] width 90 height 18
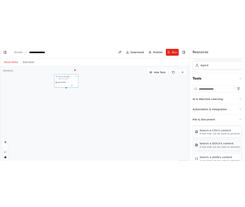
scroll to position [110, 0]
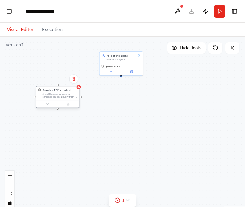
drag, startPoint x: 222, startPoint y: 148, endPoint x: 55, endPoint y: 96, distance: 175.3
click at [55, 96] on div "A tool that can be used to semantic search a query from a PDF's content." at bounding box center [60, 96] width 35 height 6
click at [66, 102] on button at bounding box center [68, 104] width 20 height 4
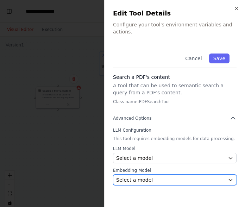
click at [151, 176] on div "Select a model" at bounding box center [170, 179] width 109 height 7
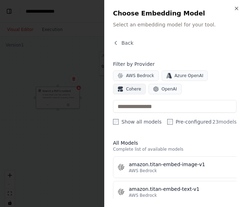
click at [141, 86] on span "Cohere" at bounding box center [133, 89] width 15 height 6
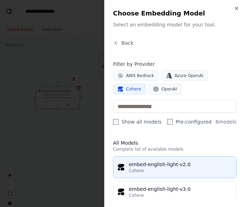
click at [179, 163] on div "embed-english-light-v2.0" at bounding box center [180, 164] width 103 height 7
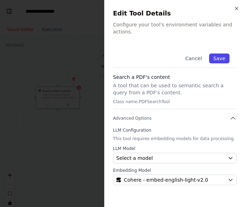
click at [224, 53] on button "Save" at bounding box center [219, 58] width 20 height 10
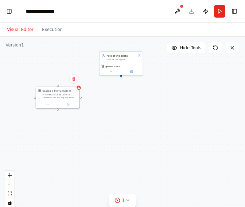
click at [81, 90] on div "Role of the agent Goal of the agent gemma2-9b-it Search a PDF's content A tool …" at bounding box center [122, 125] width 245 height 176
click at [81, 89] on div "Role of the agent Goal of the agent gemma2-9b-it Search a PDF's content A tool …" at bounding box center [122, 125] width 245 height 176
click at [80, 90] on div "Role of the agent Goal of the agent gemma2-9b-it Search a PDF's content A tool …" at bounding box center [122, 125] width 245 height 176
click at [79, 88] on icon at bounding box center [78, 87] width 3 height 3
click at [72, 105] on button at bounding box center [68, 104] width 20 height 4
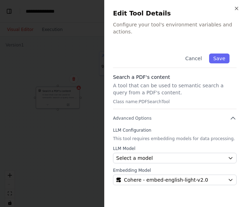
click at [160, 99] on p "Class name: PDFSearchTool" at bounding box center [175, 102] width 124 height 6
click at [162, 99] on p "Class name: PDFSearchTool" at bounding box center [175, 102] width 124 height 6
drag, startPoint x: 162, startPoint y: 95, endPoint x: 178, endPoint y: 94, distance: 15.8
click at [178, 99] on p "Class name: PDFSearchTool" at bounding box center [175, 102] width 124 height 6
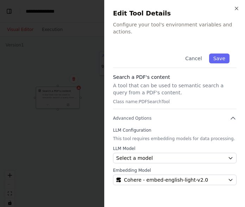
click at [169, 118] on div "Cancel Save Search a PDF's content A tool that can be used to semantic search a…" at bounding box center [175, 115] width 124 height 139
click at [159, 176] on span "Cohere - embed-english-light-v2.0" at bounding box center [166, 179] width 84 height 7
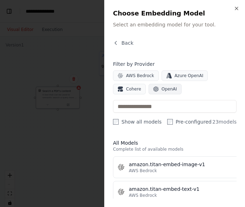
click at [148, 84] on button "OpenAI" at bounding box center [164, 89] width 33 height 11
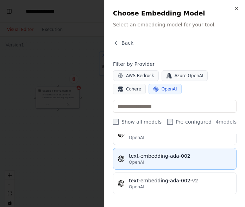
scroll to position [0, 0]
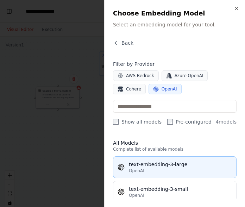
click at [163, 162] on div "text-embedding-3-large" at bounding box center [180, 164] width 103 height 7
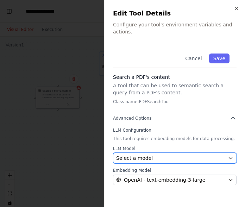
click at [155, 154] on div "Select a model" at bounding box center [170, 157] width 109 height 7
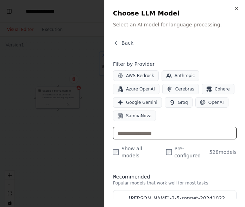
click at [140, 135] on input "text" at bounding box center [175, 133] width 124 height 13
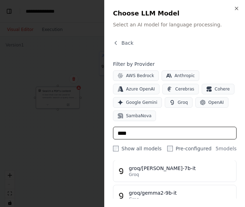
scroll to position [106, 0]
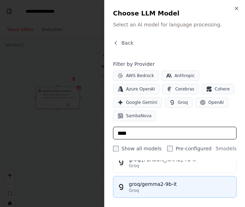
type input "****"
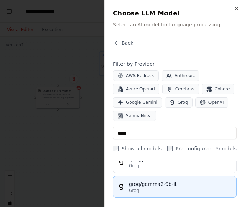
click at [145, 189] on div "Groq" at bounding box center [180, 191] width 103 height 6
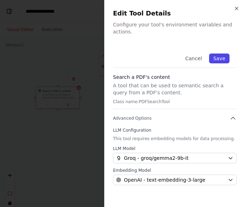
click at [222, 53] on button "Save" at bounding box center [219, 58] width 20 height 10
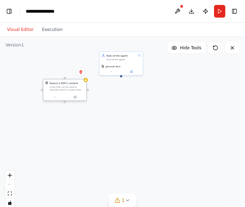
drag, startPoint x: 53, startPoint y: 94, endPoint x: 60, endPoint y: 88, distance: 9.5
click at [60, 88] on div "A tool that can be used to semantic search a query from a PDF's content." at bounding box center [67, 89] width 35 height 6
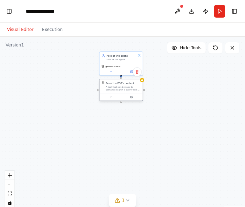
drag, startPoint x: 59, startPoint y: 88, endPoint x: 118, endPoint y: 90, distance: 59.2
click at [118, 90] on div "A tool that can be used to semantic search a query from a PDF's content." at bounding box center [123, 89] width 35 height 6
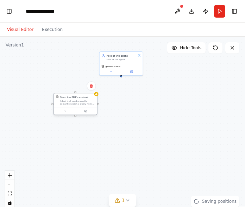
drag, startPoint x: 118, startPoint y: 90, endPoint x: 71, endPoint y: 103, distance: 49.2
click at [71, 103] on div "A tool that can be used to semantic search a query from a PDF's content." at bounding box center [77, 103] width 35 height 6
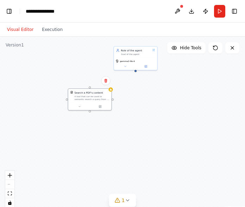
drag, startPoint x: 121, startPoint y: 80, endPoint x: 136, endPoint y: 74, distance: 15.4
click at [136, 74] on div "Role of the agent Goal of the agent gemma2-9b-it Search a PDF's content A tool …" at bounding box center [122, 125] width 245 height 176
click at [137, 75] on div "Role of the agent Goal of the agent gemma2-9b-it Search a PDF's content A tool …" at bounding box center [122, 125] width 245 height 176
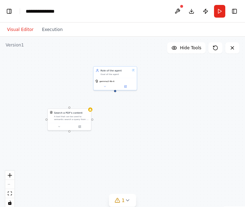
drag, startPoint x: 137, startPoint y: 73, endPoint x: 117, endPoint y: 90, distance: 26.9
click at [117, 91] on div "Role of the agent Goal of the agent gemma2-9b-it Search a PDF's content A tool …" at bounding box center [122, 125] width 245 height 176
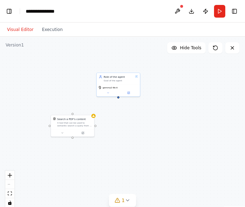
drag, startPoint x: 116, startPoint y: 90, endPoint x: 119, endPoint y: 103, distance: 13.0
click at [119, 98] on div "Role of the agent Goal of the agent gemma2-9b-it Search a PDF's content A tool …" at bounding box center [122, 125] width 245 height 176
drag, startPoint x: 119, startPoint y: 102, endPoint x: 122, endPoint y: 108, distance: 6.0
click at [121, 107] on div "Role of the agent Goal of the agent gemma2-9b-it Search a PDF's content A tool …" at bounding box center [122, 125] width 245 height 176
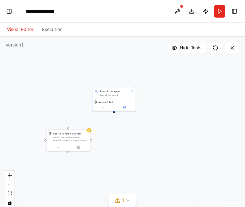
drag, startPoint x: 122, startPoint y: 108, endPoint x: 116, endPoint y: 113, distance: 7.2
click at [117, 113] on div "Role of the agent Goal of the agent gemma2-9b-it Search a PDF's content A tool …" at bounding box center [122, 125] width 245 height 176
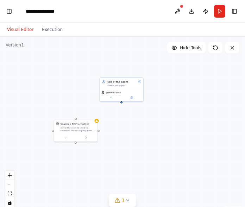
drag, startPoint x: 115, startPoint y: 109, endPoint x: 119, endPoint y: 104, distance: 6.1
click at [124, 103] on div "Role of the agent Goal of the agent gemma2-9b-it Search a PDF's content A tool …" at bounding box center [122, 125] width 245 height 176
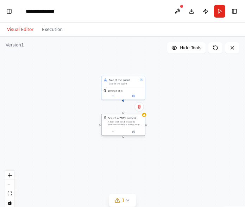
drag, startPoint x: 78, startPoint y: 117, endPoint x: 122, endPoint y: 113, distance: 44.5
click at [122, 114] on div "Search a PDF's content A tool that can be used to semantic search a query from …" at bounding box center [123, 125] width 44 height 22
drag, startPoint x: 122, startPoint y: 113, endPoint x: 124, endPoint y: 100, distance: 13.4
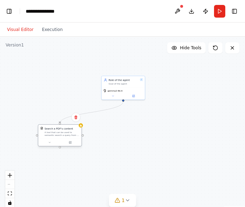
drag, startPoint x: 125, startPoint y: 120, endPoint x: 62, endPoint y: 131, distance: 63.9
click at [62, 131] on div "A tool that can be used to semantic search a query from a PDF's content." at bounding box center [62, 134] width 35 height 6
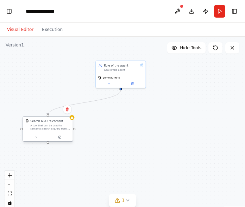
click at [60, 141] on div at bounding box center [48, 137] width 50 height 8
click at [61, 140] on div at bounding box center [48, 137] width 50 height 8
click at [63, 138] on button at bounding box center [59, 137] width 23 height 5
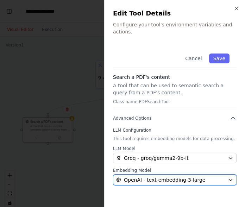
click at [158, 176] on span "OpenAI - text-embedding-3-large" at bounding box center [164, 179] width 81 height 7
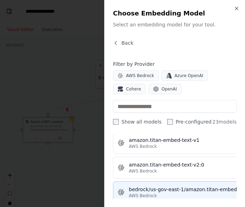
scroll to position [70, 0]
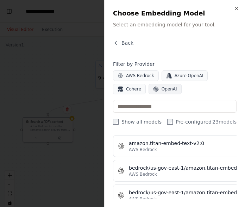
click at [148, 84] on button "OpenAI" at bounding box center [164, 89] width 33 height 11
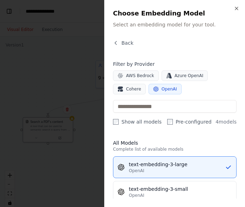
scroll to position [35, 0]
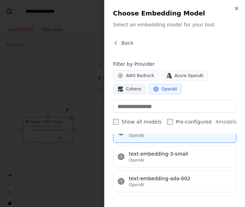
click at [141, 86] on span "Cohere" at bounding box center [133, 89] width 15 height 6
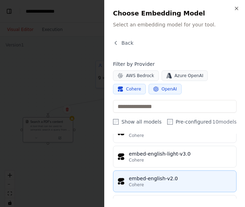
scroll to position [0, 0]
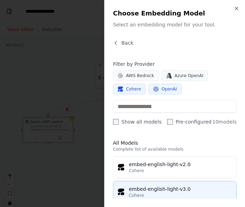
click at [154, 185] on div "embed-english-light-v3.0" at bounding box center [180, 188] width 103 height 7
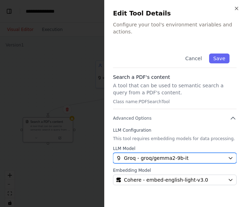
click at [189, 154] on div "Groq - groq/gemma2-9b-it" at bounding box center [170, 157] width 109 height 7
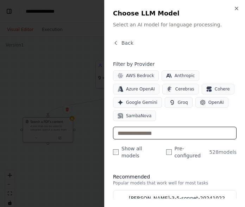
click at [148, 132] on input "text" at bounding box center [175, 133] width 124 height 13
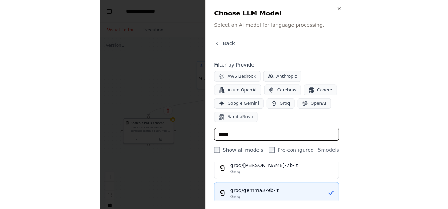
scroll to position [106, 0]
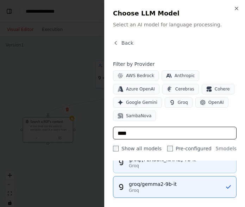
type input "****"
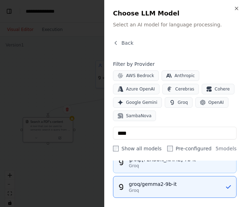
click at [169, 163] on div "Groq" at bounding box center [180, 166] width 103 height 6
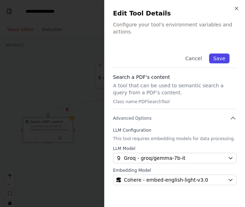
click at [224, 53] on button "Save" at bounding box center [219, 58] width 20 height 10
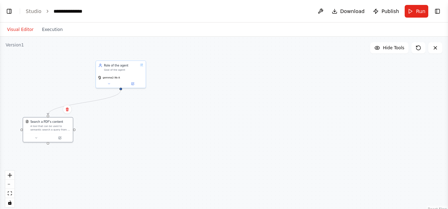
select select "****"
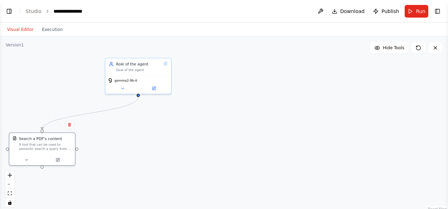
drag, startPoint x: 115, startPoint y: 10, endPoint x: 118, endPoint y: 17, distance: 7.4
click at [118, 17] on header "**********" at bounding box center [224, 11] width 448 height 23
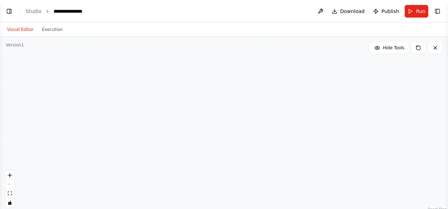
select select "****"
click at [11, 12] on button "Toggle Left Sidebar" at bounding box center [9, 11] width 10 height 10
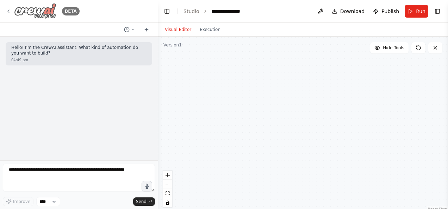
click at [6, 14] on div "BETA" at bounding box center [43, 11] width 74 height 16
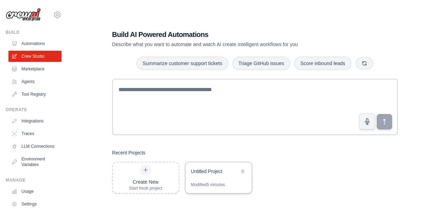
click at [210, 173] on div "Untitled Project" at bounding box center [215, 171] width 48 height 7
click at [34, 125] on link "Integrations" at bounding box center [35, 120] width 53 height 11
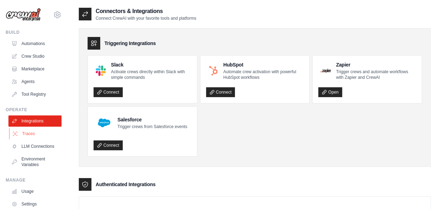
click at [41, 133] on link "Traces" at bounding box center [35, 133] width 53 height 11
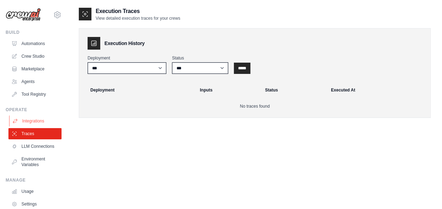
click at [32, 118] on link "Integrations" at bounding box center [35, 120] width 53 height 11
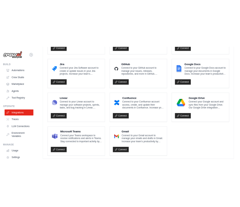
scroll to position [450, 0]
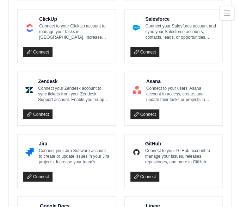
click at [20, 37] on div "ClickUp Connect to your ClickUp account to manage your tasks in ClickUp. Increa…" at bounding box center [67, 36] width 98 height 53
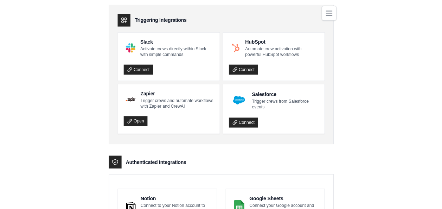
scroll to position [0, 0]
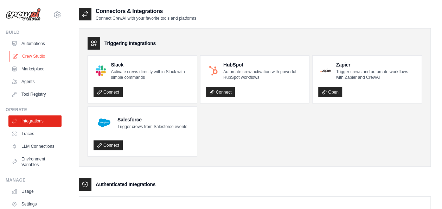
click at [39, 58] on link "Crew Studio" at bounding box center [35, 56] width 53 height 11
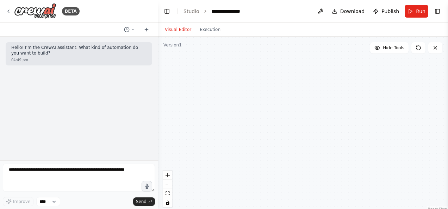
click at [304, 106] on div ".deletable-edge-delete-btn { width: 20px; height: 20px; border: 0px solid #ffff…" at bounding box center [303, 125] width 290 height 176
click at [438, 7] on button "Toggle Right Sidebar" at bounding box center [437, 11] width 10 height 10
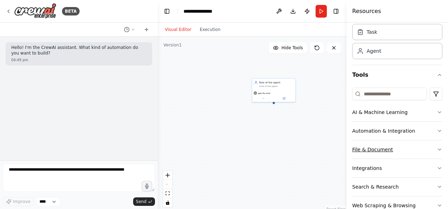
scroll to position [35, 0]
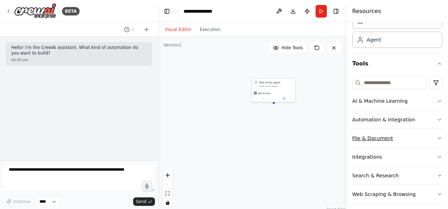
click at [407, 137] on button "File & Document" at bounding box center [397, 138] width 90 height 18
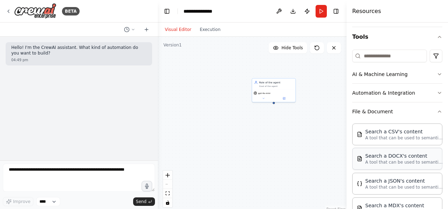
scroll to position [106, 0]
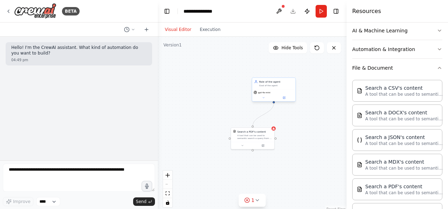
drag, startPoint x: 253, startPoint y: 125, endPoint x: 274, endPoint y: 100, distance: 33.4
click at [274, 100] on div "Role of the agent Goal of the agent gemma2-9b-it Search a PDF's content A tool …" at bounding box center [288, 108] width 94 height 88
click at [265, 146] on button at bounding box center [263, 145] width 20 height 4
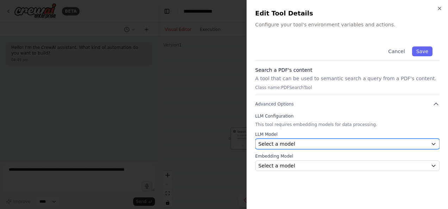
click at [305, 142] on div "Select a model" at bounding box center [342, 143] width 169 height 7
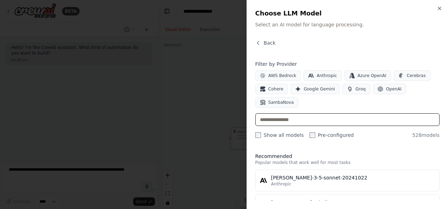
click at [320, 114] on input "text" at bounding box center [347, 119] width 184 height 13
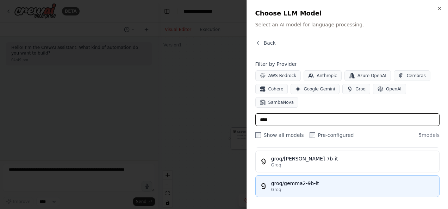
scroll to position [58, 0]
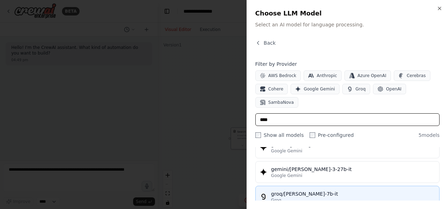
type input "****"
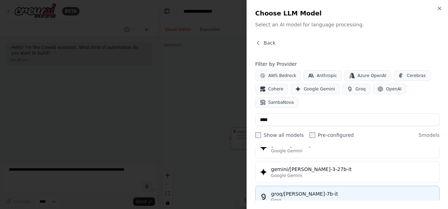
click at [310, 193] on div "groq/gemma-7b-it" at bounding box center [353, 193] width 164 height 7
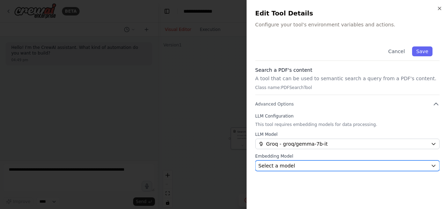
click at [317, 167] on div "Select a model" at bounding box center [342, 165] width 169 height 7
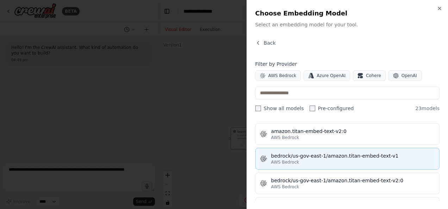
scroll to position [70, 0]
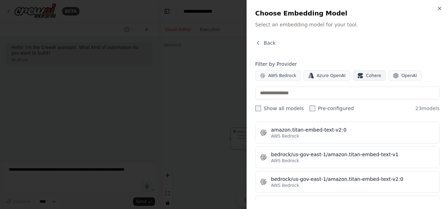
click at [362, 70] on button "Cohere" at bounding box center [369, 75] width 33 height 11
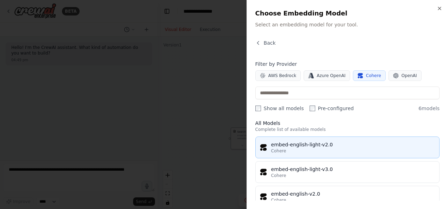
scroll to position [0, 0]
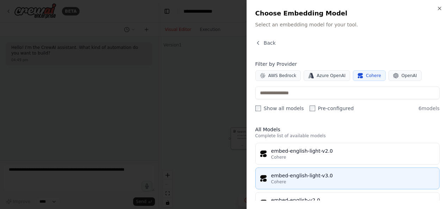
click at [349, 179] on div "Cohere" at bounding box center [353, 182] width 164 height 6
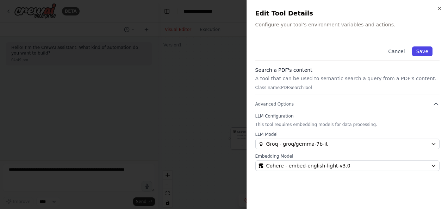
click at [423, 52] on button "Save" at bounding box center [422, 51] width 20 height 10
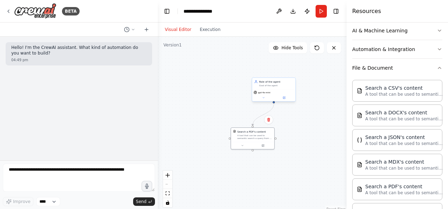
click at [270, 94] on div "gpt-4o-mini" at bounding box center [273, 95] width 43 height 12
click at [283, 97] on icon at bounding box center [284, 97] width 2 height 2
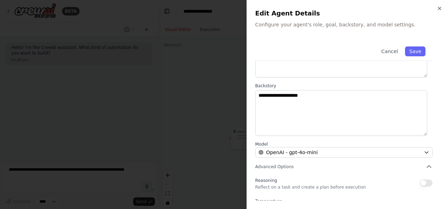
scroll to position [109, 0]
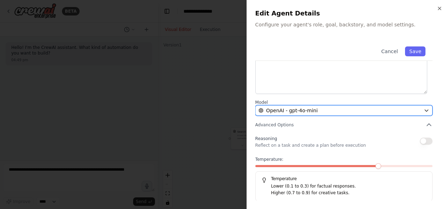
click at [310, 111] on span "OpenAI - gpt-4o-mini" at bounding box center [291, 110] width 51 height 7
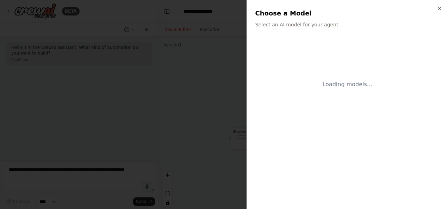
scroll to position [0, 0]
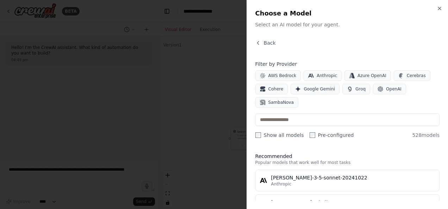
click at [385, 94] on div "AWS Bedrock Anthropic Azure OpenAI Cerebras Cohere Google Gemini Groq OpenAI Sa…" at bounding box center [347, 88] width 184 height 37
drag, startPoint x: 385, startPoint y: 94, endPoint x: 372, endPoint y: 88, distance: 14.4
click at [377, 88] on icon "button" at bounding box center [380, 89] width 6 height 6
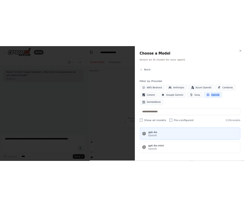
scroll to position [35, 0]
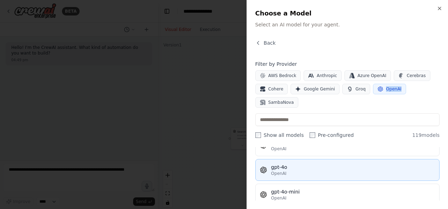
click at [286, 171] on div "OpenAI" at bounding box center [353, 174] width 164 height 6
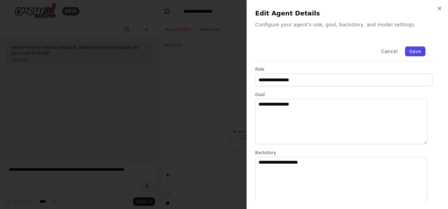
click at [405, 52] on button "Save" at bounding box center [415, 51] width 20 height 10
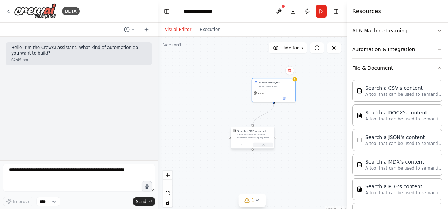
click at [265, 145] on button at bounding box center [263, 145] width 20 height 4
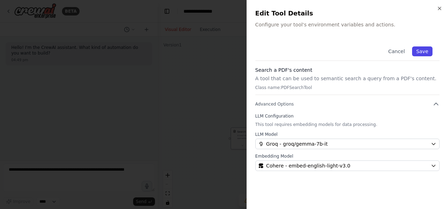
click at [418, 52] on button "Save" at bounding box center [422, 51] width 20 height 10
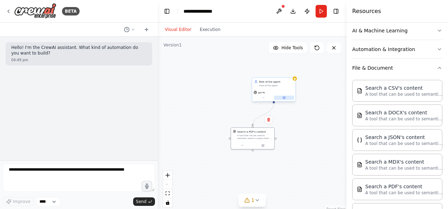
click at [288, 98] on button at bounding box center [284, 98] width 20 height 4
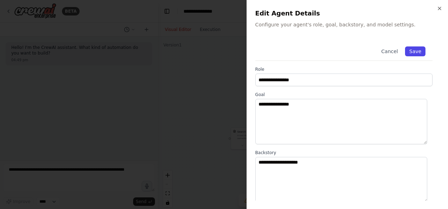
click at [414, 48] on button "Save" at bounding box center [415, 51] width 20 height 10
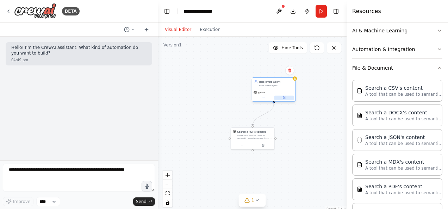
click at [292, 96] on button at bounding box center [284, 98] width 20 height 4
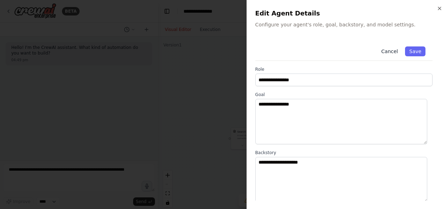
click at [384, 53] on button "Cancel" at bounding box center [388, 51] width 25 height 10
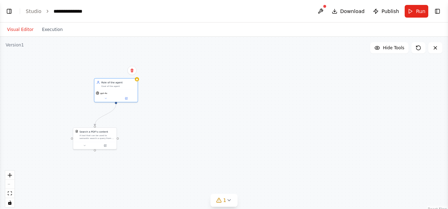
select select "****"
click at [438, 10] on button "Toggle Right Sidebar" at bounding box center [437, 11] width 10 height 10
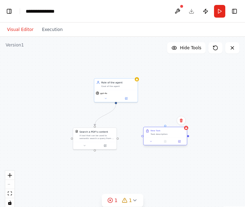
drag, startPoint x: 206, startPoint y: 126, endPoint x: 162, endPoint y: 133, distance: 44.9
click at [162, 133] on div "Task description" at bounding box center [168, 134] width 34 height 3
click at [130, 99] on button at bounding box center [126, 98] width 20 height 4
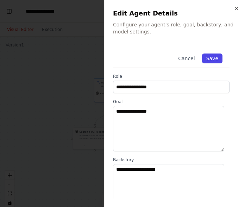
click at [212, 55] on button "Save" at bounding box center [212, 58] width 20 height 10
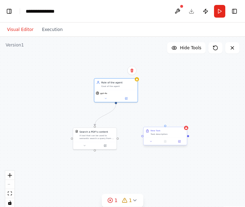
click at [166, 133] on div "Task description" at bounding box center [168, 134] width 34 height 3
click at [181, 142] on button at bounding box center [179, 141] width 12 height 4
click at [122, 81] on div "Role of the agent" at bounding box center [118, 82] width 34 height 4
click at [125, 84] on div "Role of the agent Goal of the agent" at bounding box center [118, 83] width 34 height 7
click at [127, 101] on div "gpt-4o" at bounding box center [115, 95] width 43 height 12
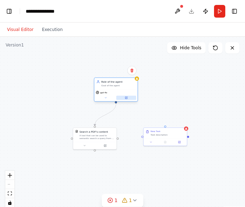
click at [128, 97] on button at bounding box center [126, 98] width 20 height 4
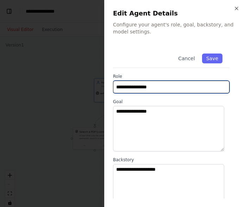
click at [173, 89] on input "**********" at bounding box center [171, 87] width 116 height 13
click at [163, 87] on input "**********" at bounding box center [171, 87] width 116 height 13
drag, startPoint x: 174, startPoint y: 87, endPoint x: 154, endPoint y: 89, distance: 19.4
click at [154, 89] on input "**********" at bounding box center [171, 87] width 116 height 13
type input "**********"
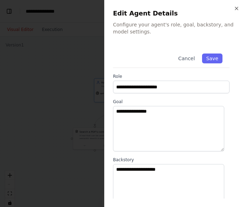
click at [188, 97] on div "**********" at bounding box center [175, 184] width 124 height 276
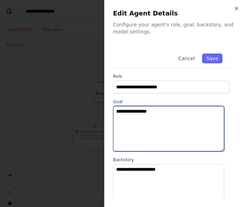
click at [159, 115] on textarea "**********" at bounding box center [168, 128] width 111 height 45
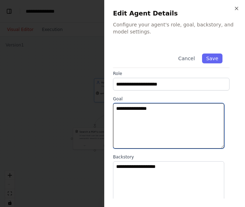
scroll to position [0, 0]
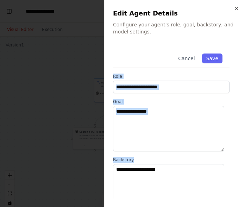
drag, startPoint x: 112, startPoint y: 75, endPoint x: 160, endPoint y: 172, distance: 108.1
click at [160, 172] on div "**********" at bounding box center [174, 103] width 141 height 207
copy div "**********"
click at [143, 119] on textarea "**********" at bounding box center [168, 128] width 111 height 45
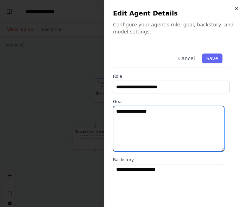
drag, startPoint x: 169, startPoint y: 117, endPoint x: 61, endPoint y: 114, distance: 107.4
click at [61, 114] on body "**********" at bounding box center [122, 103] width 245 height 207
paste textarea "**********"
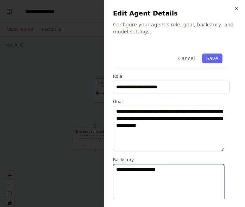
click at [171, 172] on textarea "**********" at bounding box center [168, 186] width 111 height 45
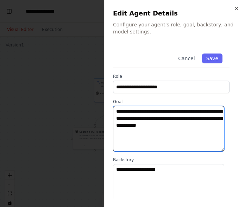
click at [217, 125] on textarea "**********" at bounding box center [168, 128] width 111 height 45
paste textarea "**********"
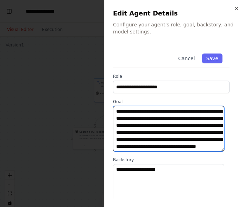
scroll to position [19, 0]
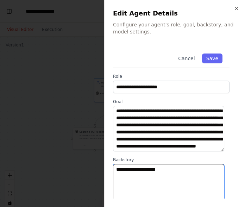
click at [175, 175] on textarea "**********" at bounding box center [168, 186] width 111 height 45
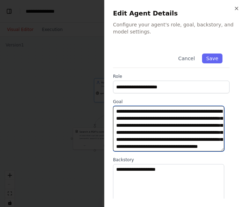
type textarea "**********"
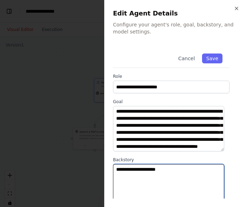
drag, startPoint x: 176, startPoint y: 170, endPoint x: 77, endPoint y: 173, distance: 98.6
click at [77, 173] on body "**********" at bounding box center [122, 103] width 245 height 207
paste textarea "**********"
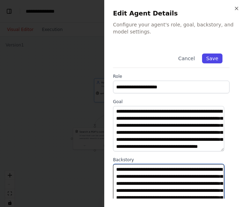
type textarea "**********"
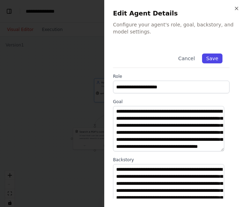
click at [209, 56] on button "Save" at bounding box center [212, 58] width 20 height 10
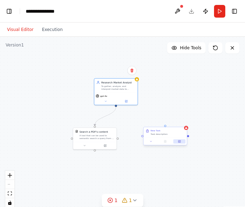
click at [181, 143] on button at bounding box center [179, 141] width 12 height 4
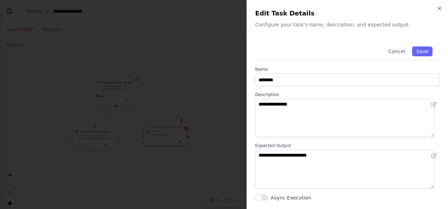
select select "****"
click at [436, 14] on h2 "Edit Task Details" at bounding box center [347, 13] width 184 height 10
click at [437, 9] on icon "button" at bounding box center [439, 9] width 6 height 6
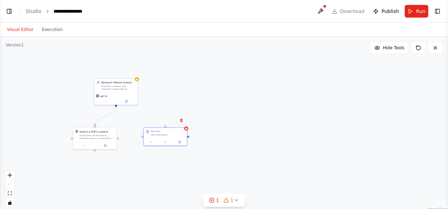
drag, startPoint x: 440, startPoint y: 13, endPoint x: 268, endPoint y: 25, distance: 171.8
click at [439, 19] on header "**********" at bounding box center [224, 11] width 448 height 23
click at [12, 12] on button "Toggle Left Sidebar" at bounding box center [9, 11] width 10 height 10
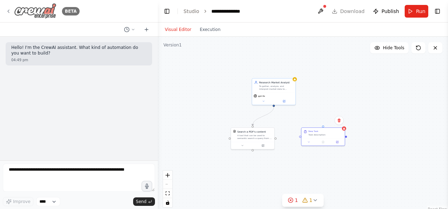
click at [10, 10] on icon at bounding box center [9, 11] width 6 height 6
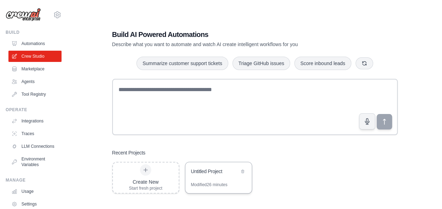
click at [219, 179] on div "Untitled Project" at bounding box center [218, 172] width 67 height 20
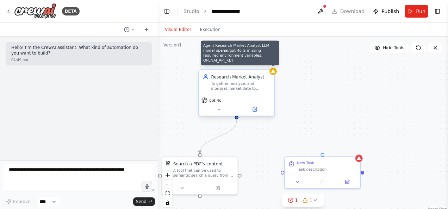
click at [275, 74] on div at bounding box center [272, 71] width 7 height 7
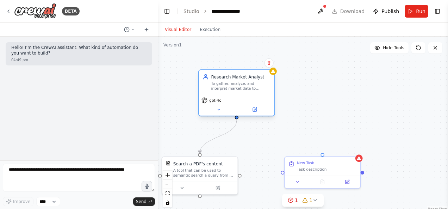
click at [261, 115] on div "gpt-4o" at bounding box center [236, 105] width 75 height 21
click at [259, 111] on button at bounding box center [254, 109] width 34 height 7
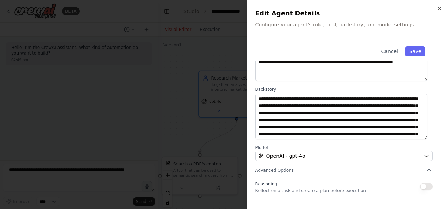
scroll to position [109, 0]
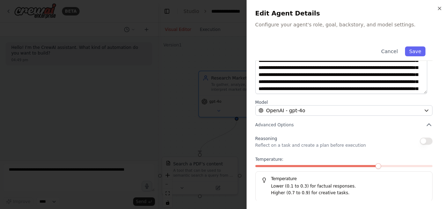
click at [419, 143] on button "button" at bounding box center [425, 141] width 13 height 7
click at [405, 49] on button "Save" at bounding box center [415, 51] width 20 height 10
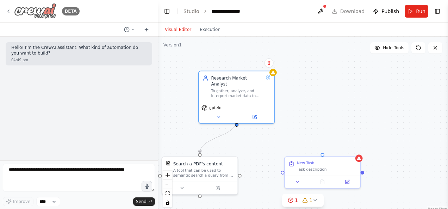
click at [12, 10] on div "BETA" at bounding box center [43, 11] width 74 height 16
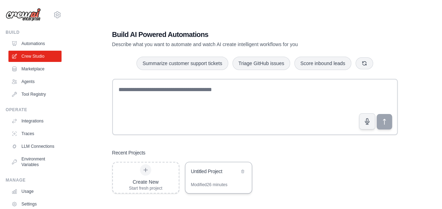
click at [206, 177] on div "Untitled Project" at bounding box center [218, 172] width 67 height 20
click at [218, 172] on div "Untitled Project" at bounding box center [215, 171] width 48 height 7
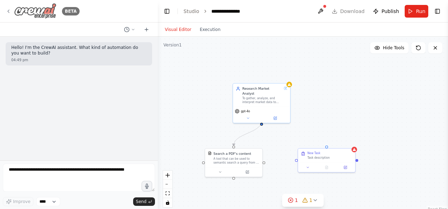
click at [8, 10] on icon at bounding box center [9, 11] width 6 height 6
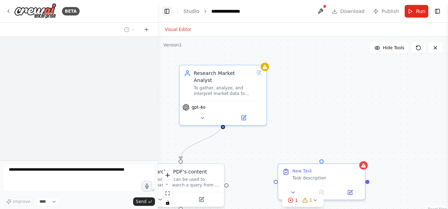
click at [170, 11] on button "Toggle Left Sidebar" at bounding box center [167, 11] width 10 height 10
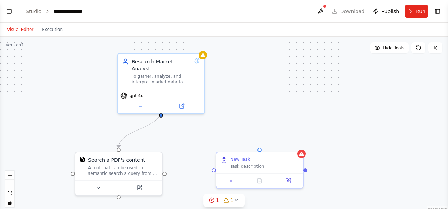
drag, startPoint x: 158, startPoint y: 79, endPoint x: 255, endPoint y: 63, distance: 97.8
click at [255, 63] on div ".deletable-edge-delete-btn { width: 20px; height: 20px; border: 0px solid #ffff…" at bounding box center [224, 125] width 448 height 176
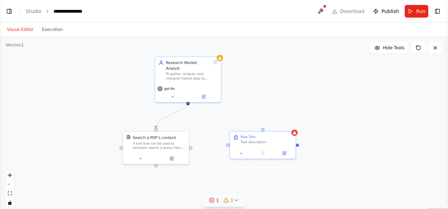
click at [233, 201] on icon at bounding box center [236, 200] width 6 height 6
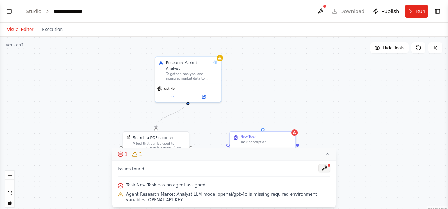
click at [328, 168] on button at bounding box center [324, 168] width 12 height 8
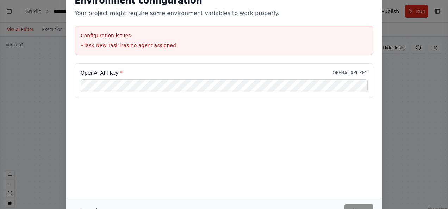
click at [429, 107] on div "Environment configuration Your project might require some environment variables…" at bounding box center [224, 104] width 448 height 209
click at [427, 86] on div "Environment configuration Your project might require some environment variables…" at bounding box center [224, 104] width 448 height 209
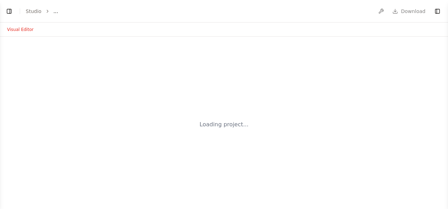
select select "****"
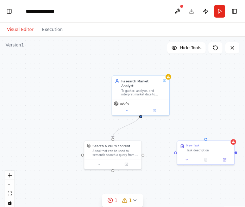
click at [85, 70] on div ".deletable-edge-delete-btn { width: 20px; height: 20px; border: 0px solid #ffff…" at bounding box center [122, 125] width 245 height 176
